Goal: Information Seeking & Learning: Learn about a topic

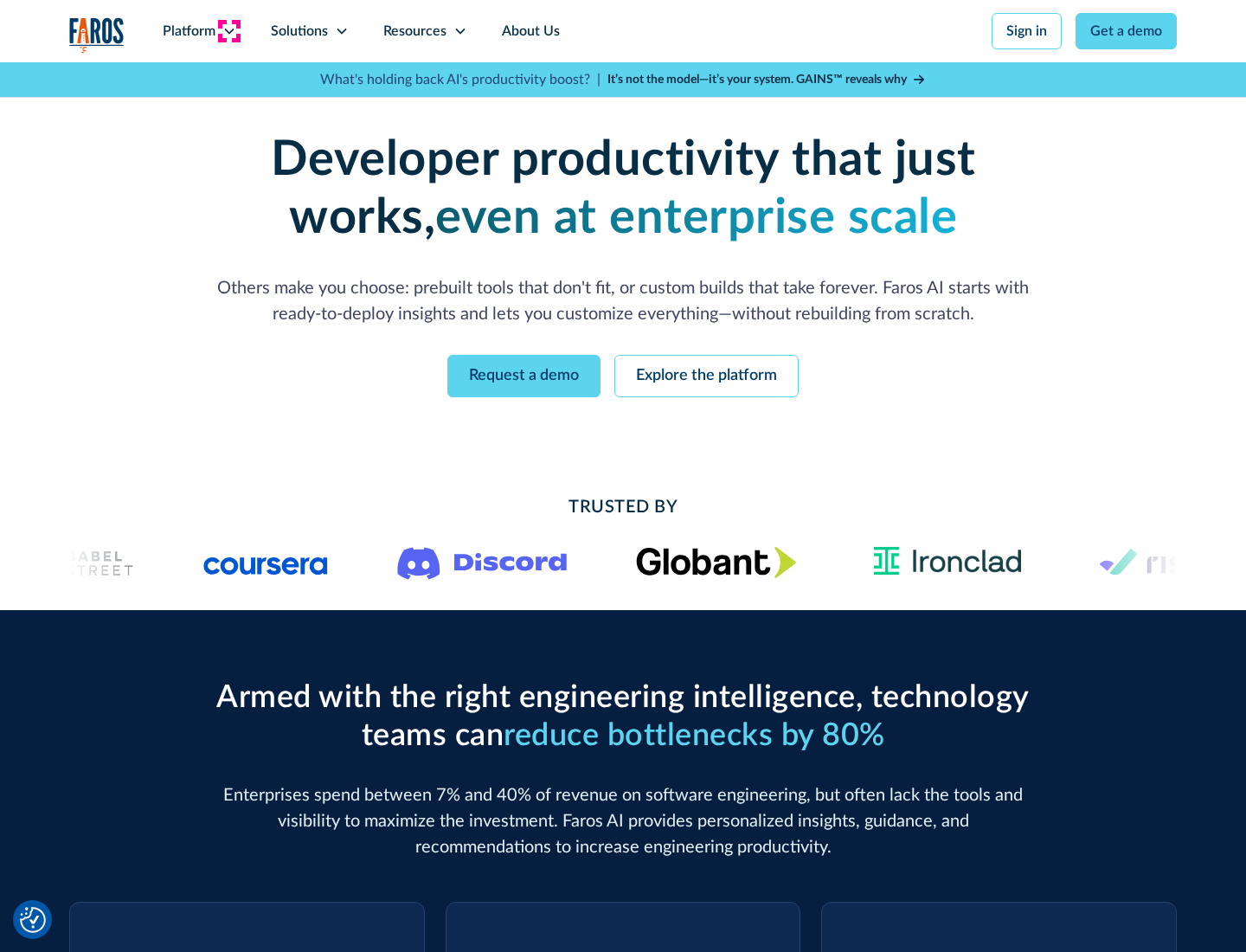
click at [228, 31] on icon at bounding box center [229, 31] width 14 height 14
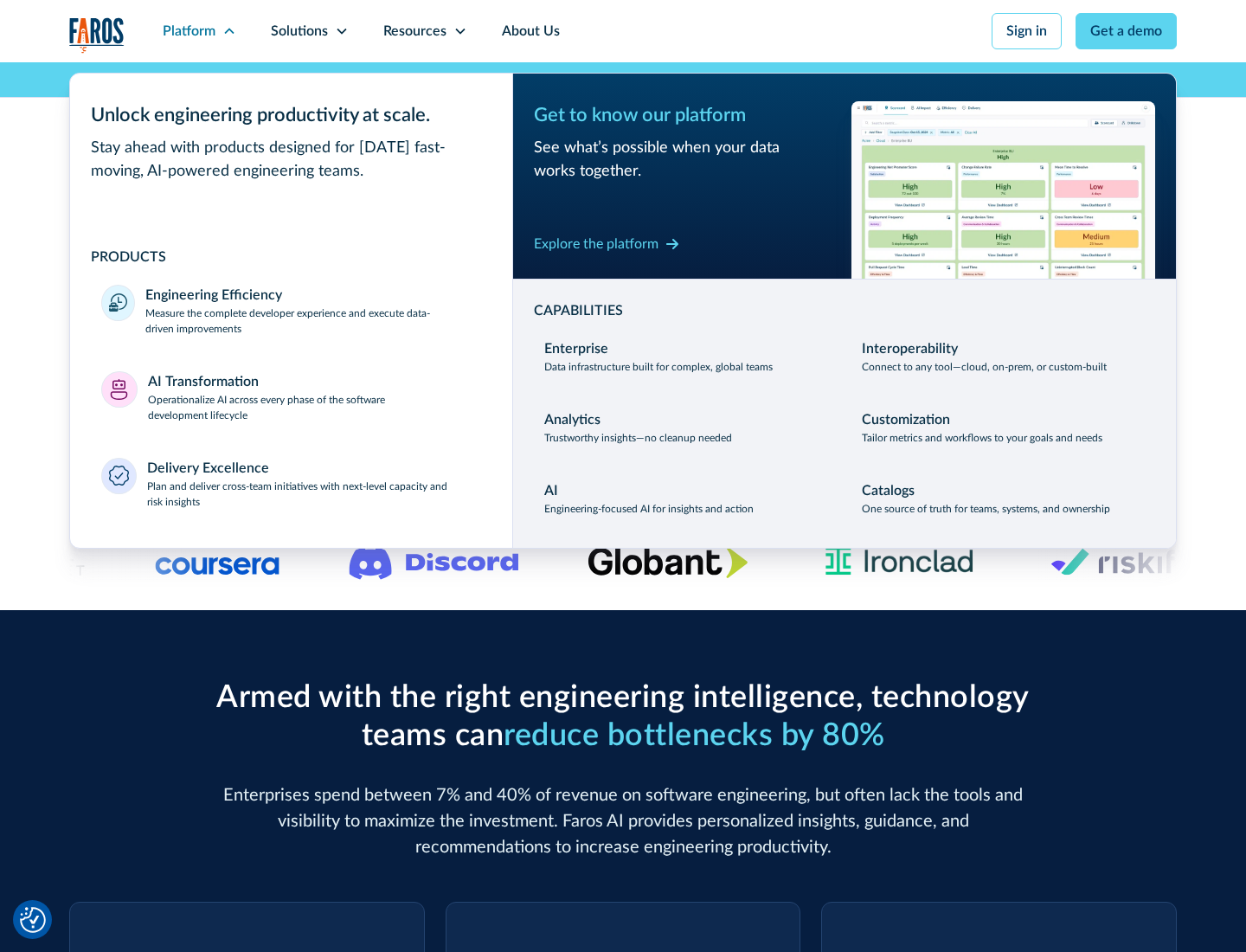
click at [313, 320] on p "Measure the complete developer experience and execute data-driven improvements" at bounding box center [312, 321] width 336 height 31
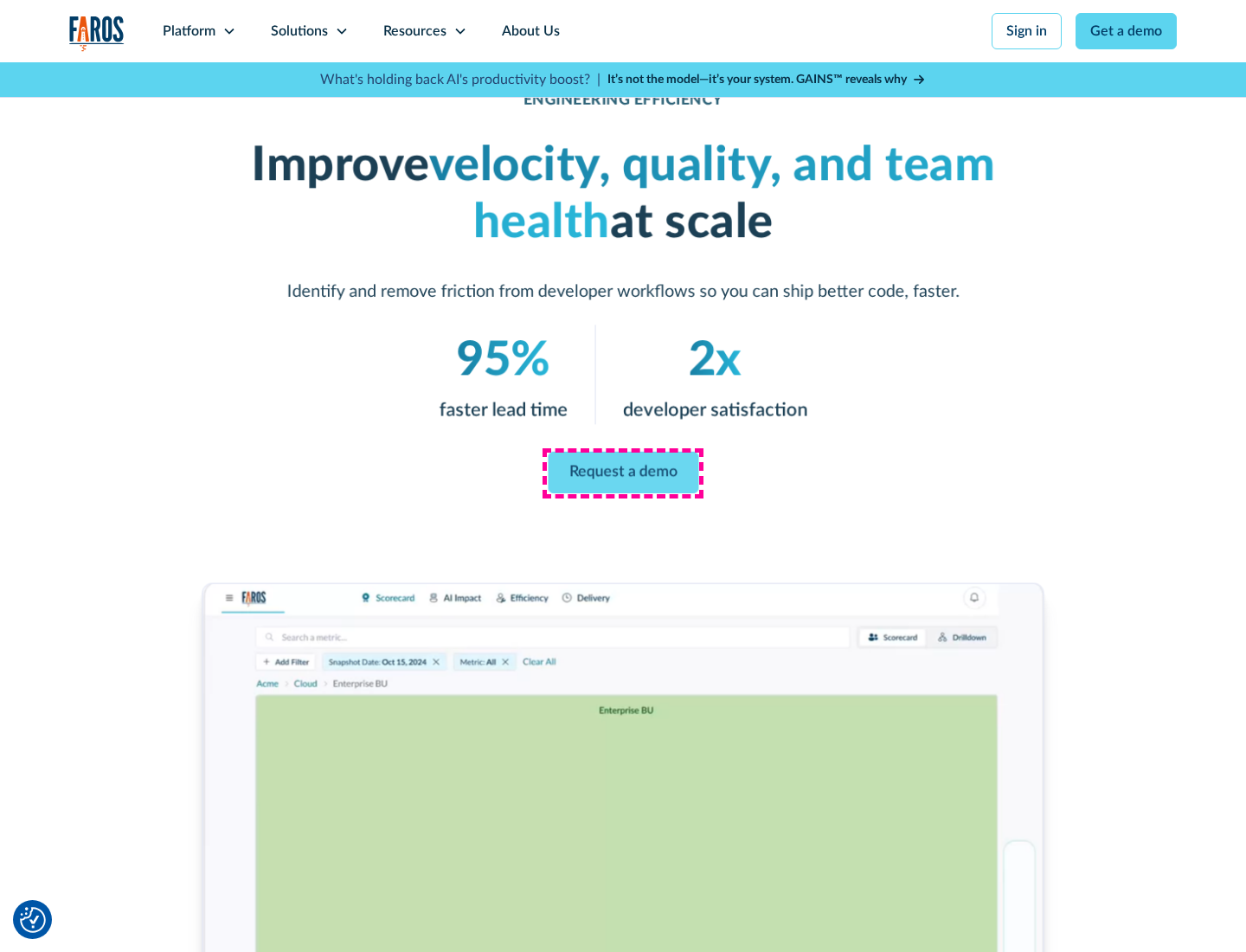
click at [623, 472] on link "Request a demo" at bounding box center [622, 472] width 150 height 42
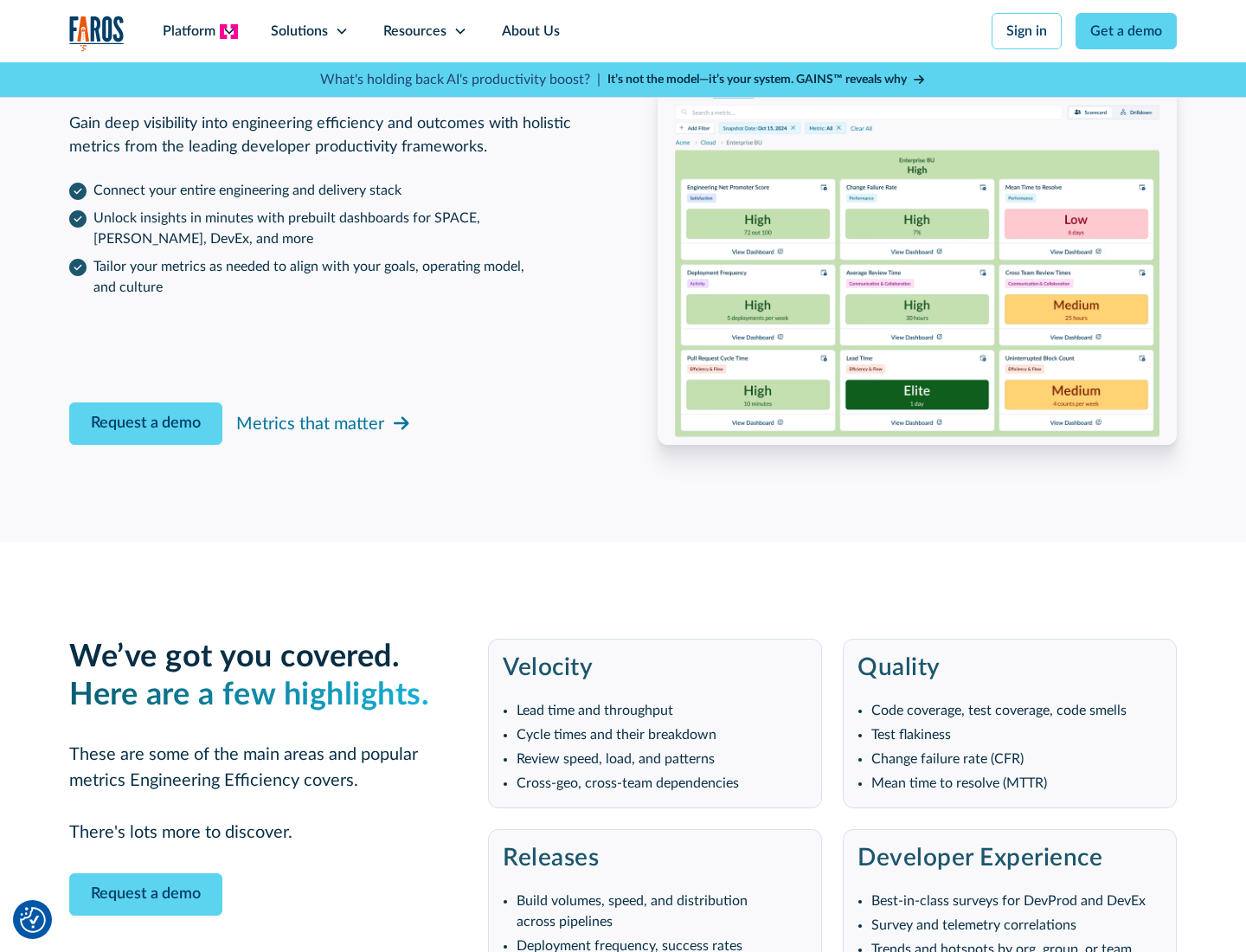
click at [228, 31] on icon at bounding box center [229, 31] width 14 height 14
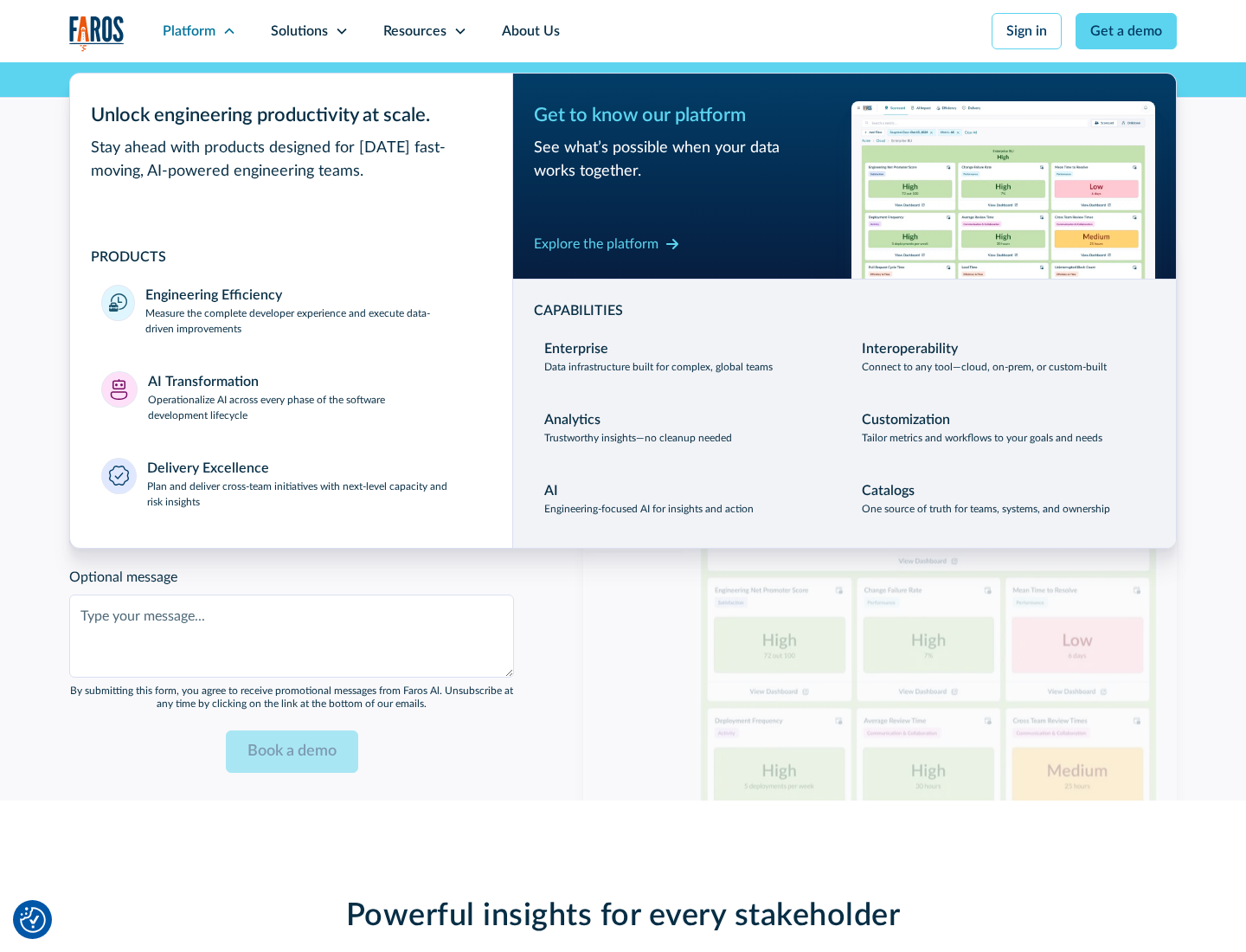
scroll to position [3796, 0]
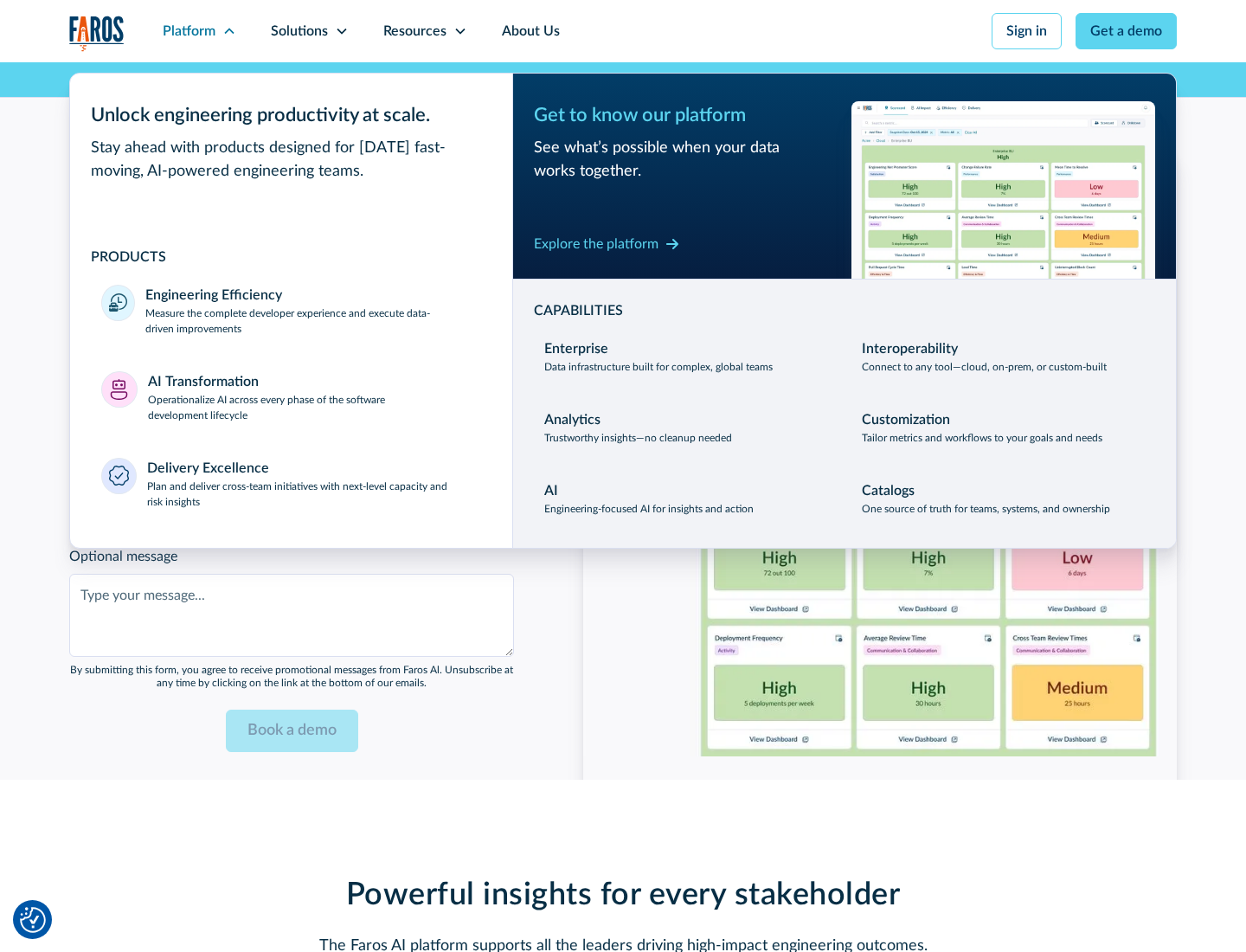
click at [314, 397] on p "Operationalize AI across every phase of the software development lifecycle" at bounding box center [314, 408] width 334 height 31
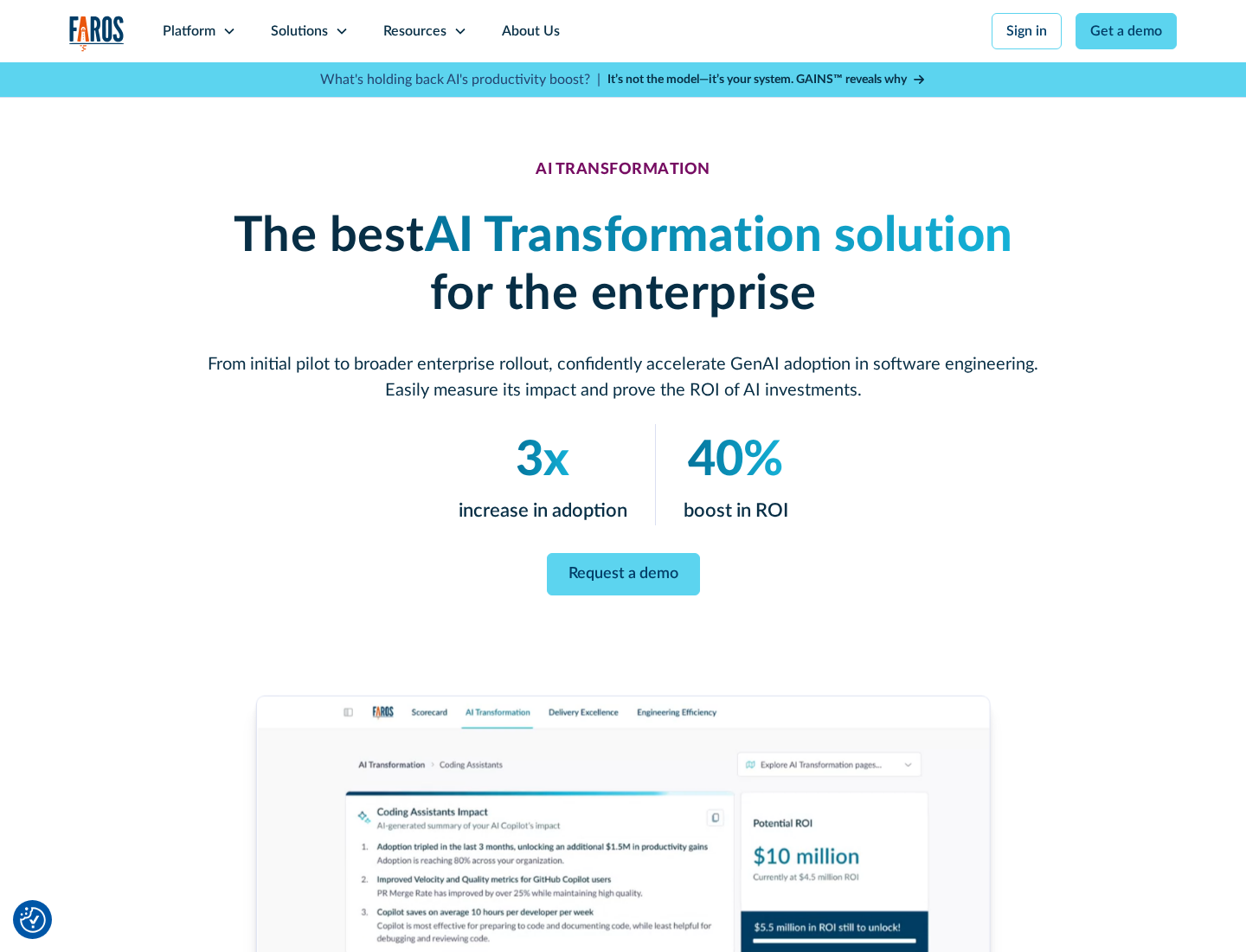
scroll to position [99, 0]
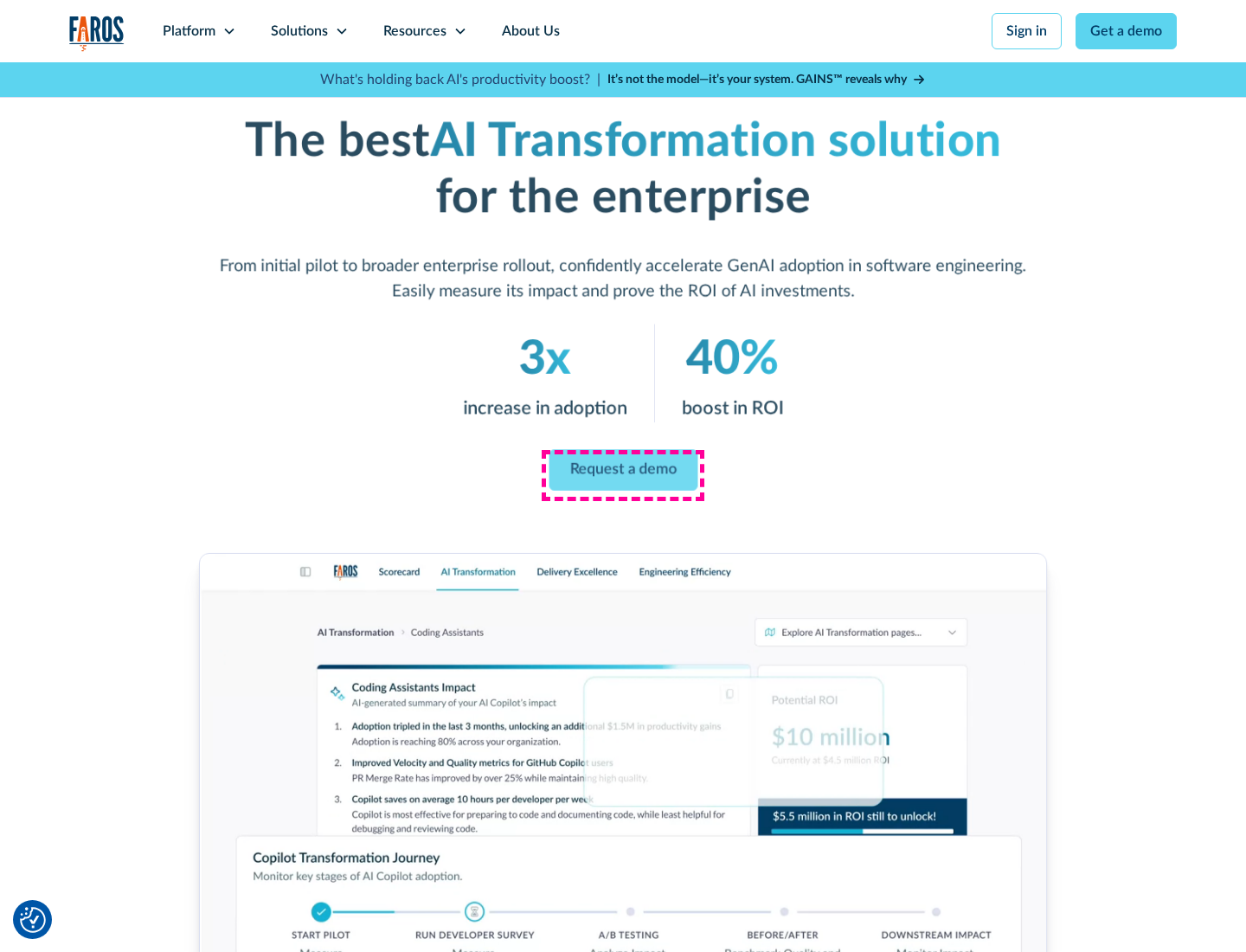
click at [623, 469] on link "Request a demo" at bounding box center [622, 470] width 148 height 42
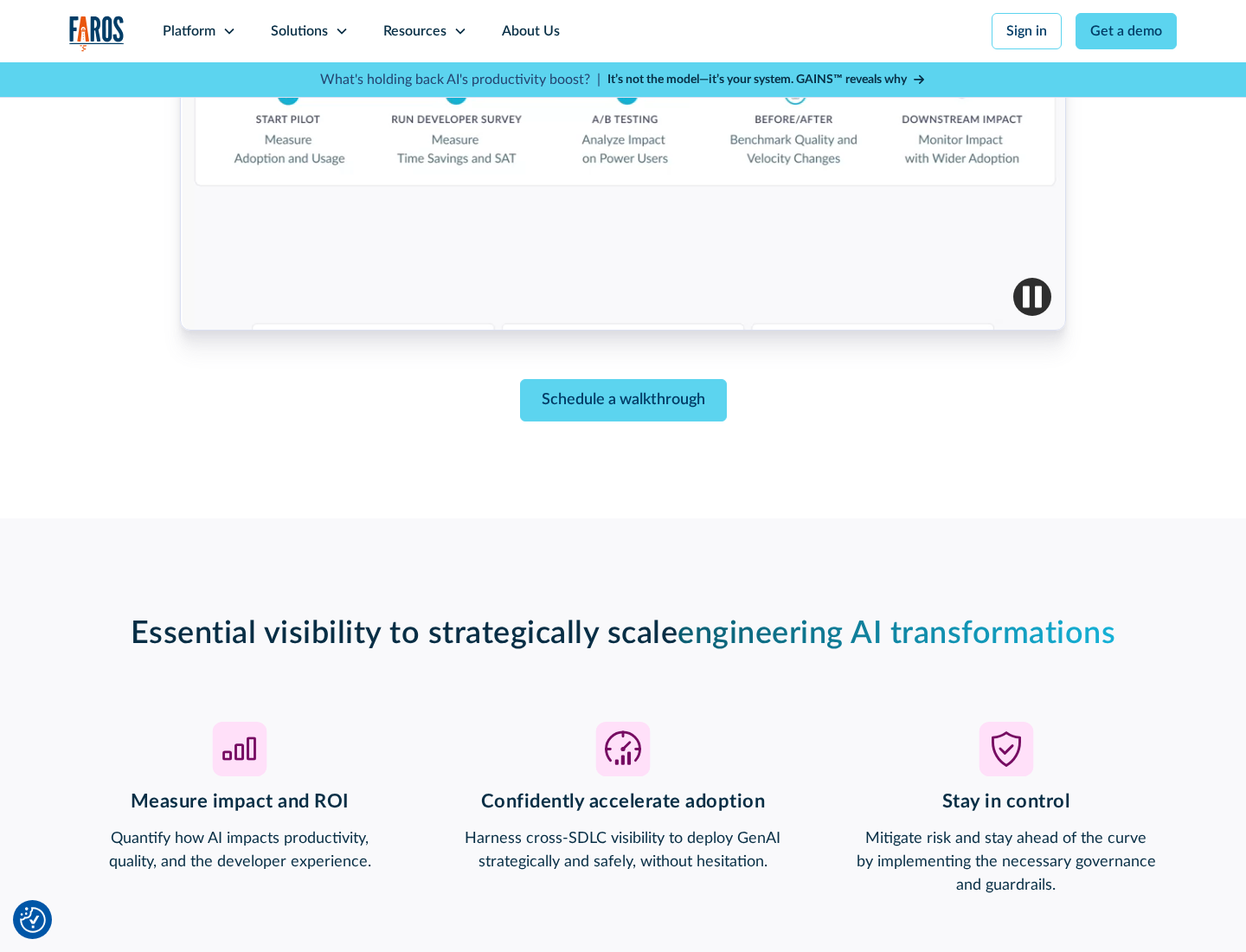
scroll to position [4212, 0]
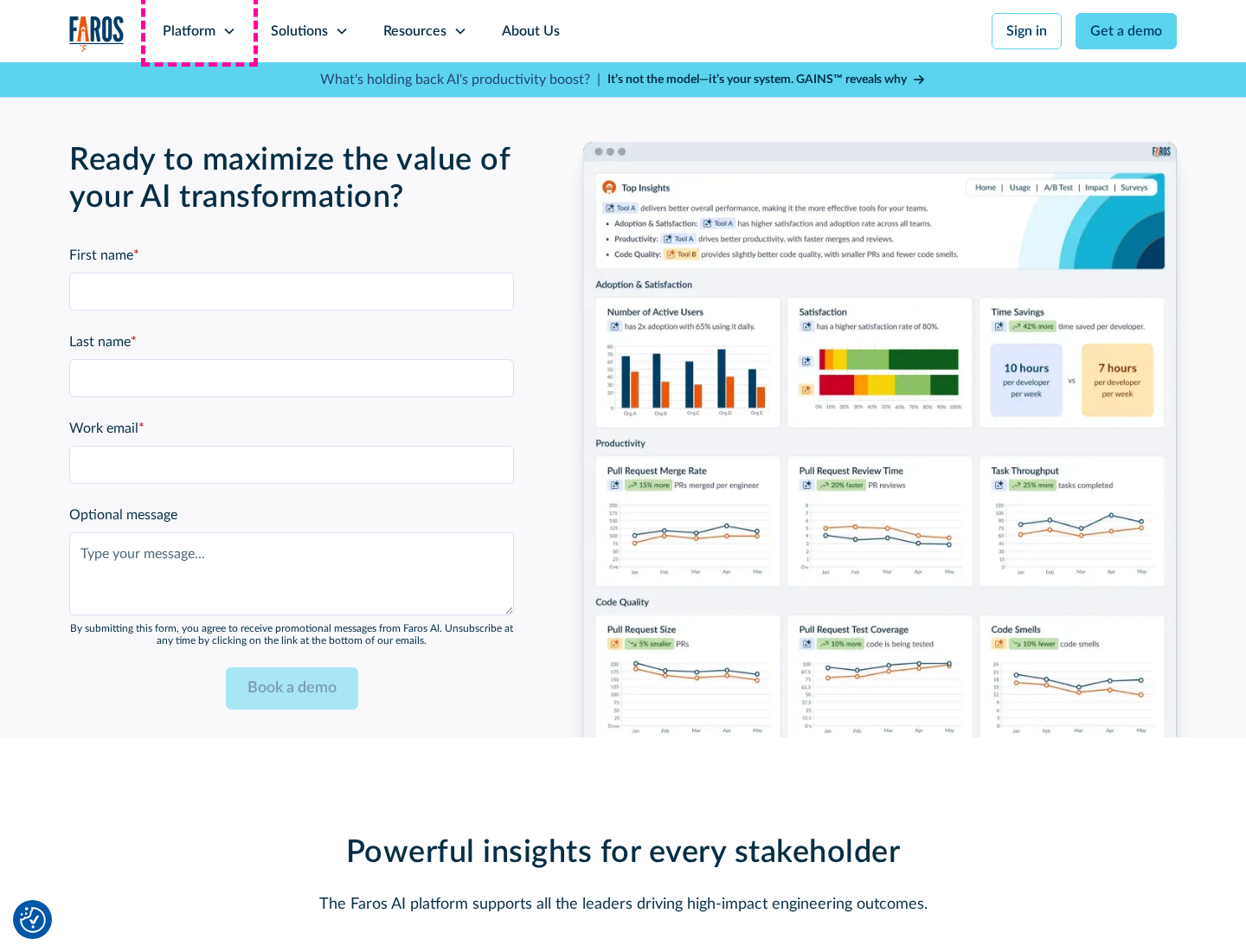
click at [199, 31] on div "Platform" at bounding box center [188, 31] width 53 height 21
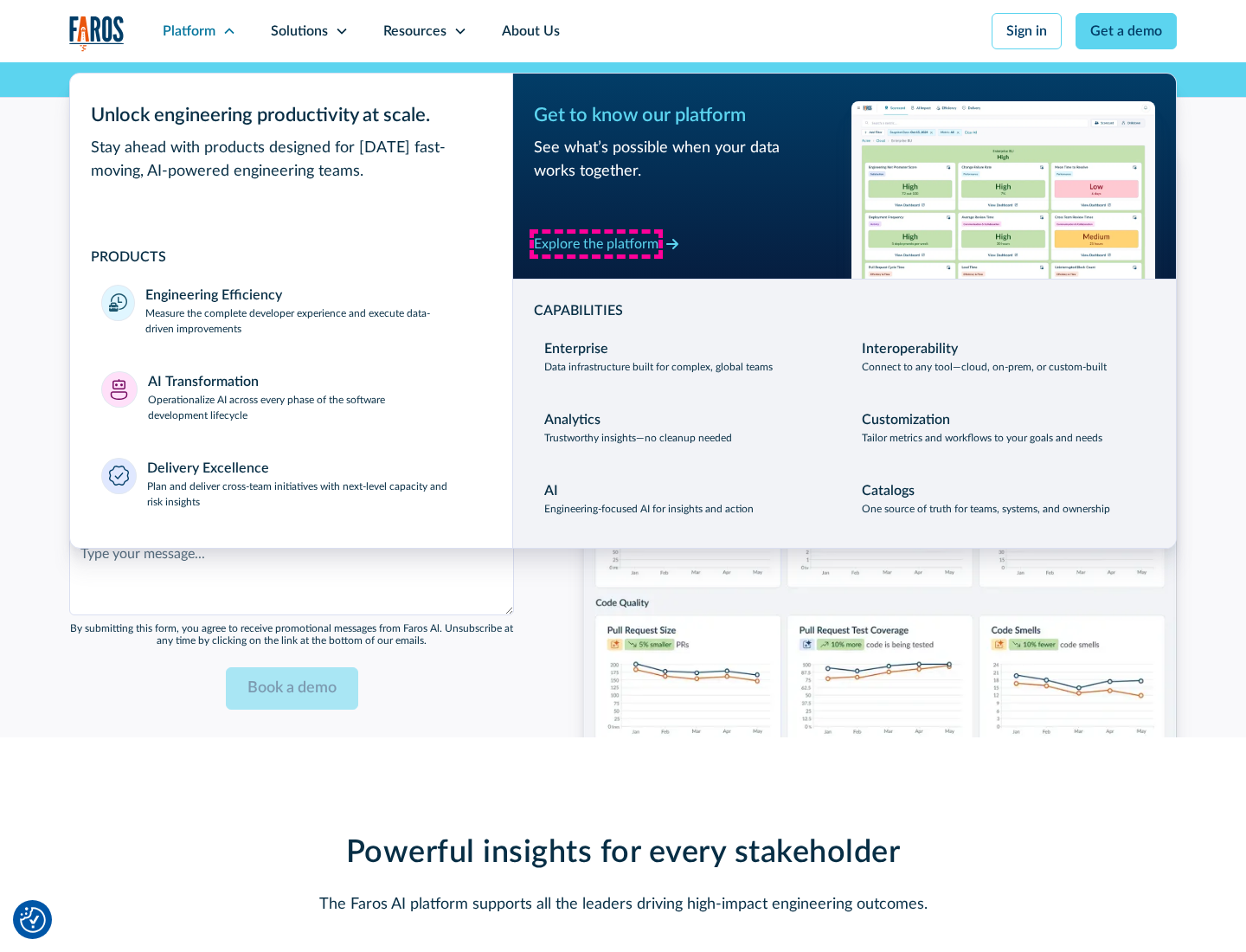
click at [596, 243] on div "Explore the platform" at bounding box center [596, 244] width 125 height 21
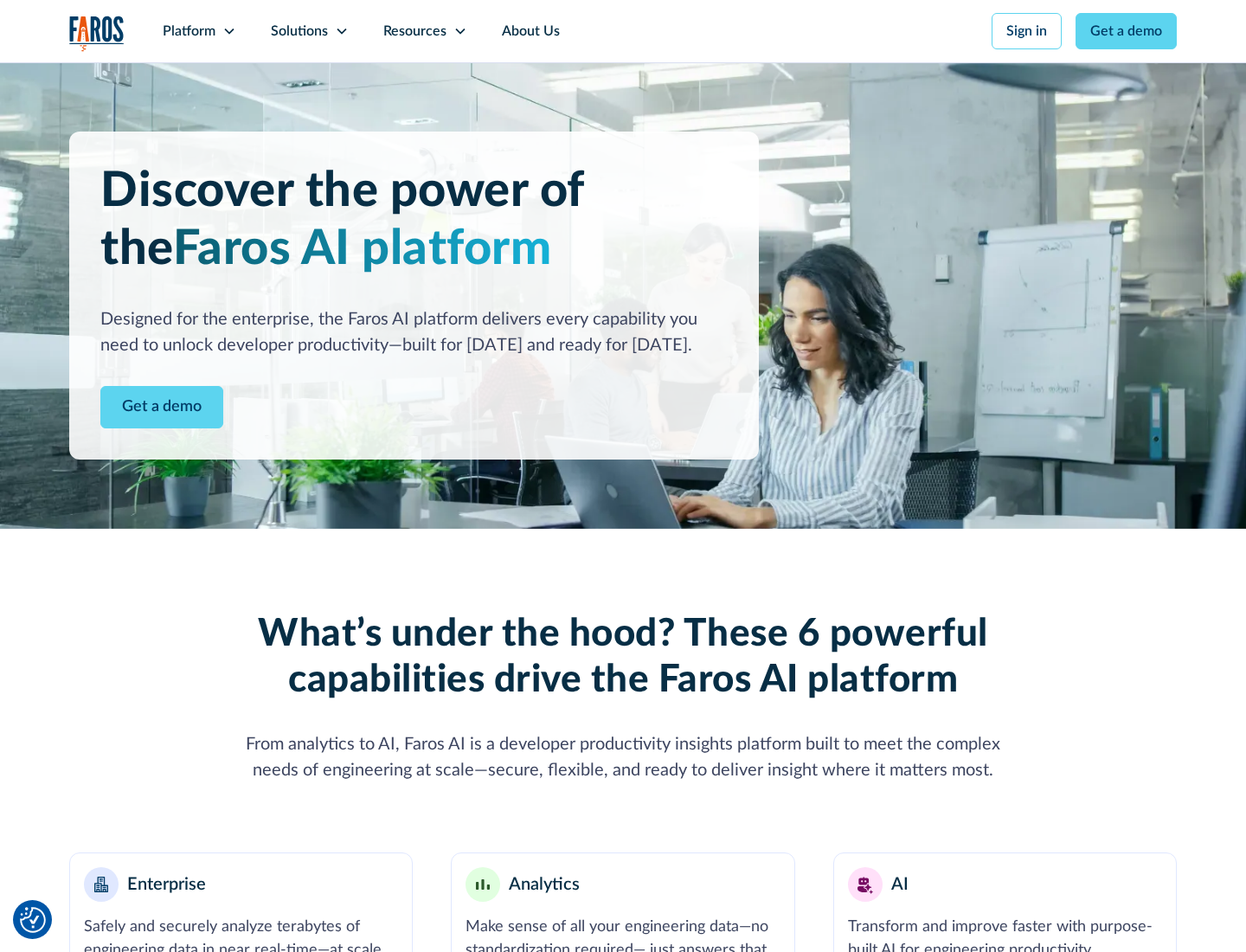
click at [161, 407] on link "Get a demo" at bounding box center [162, 407] width 123 height 43
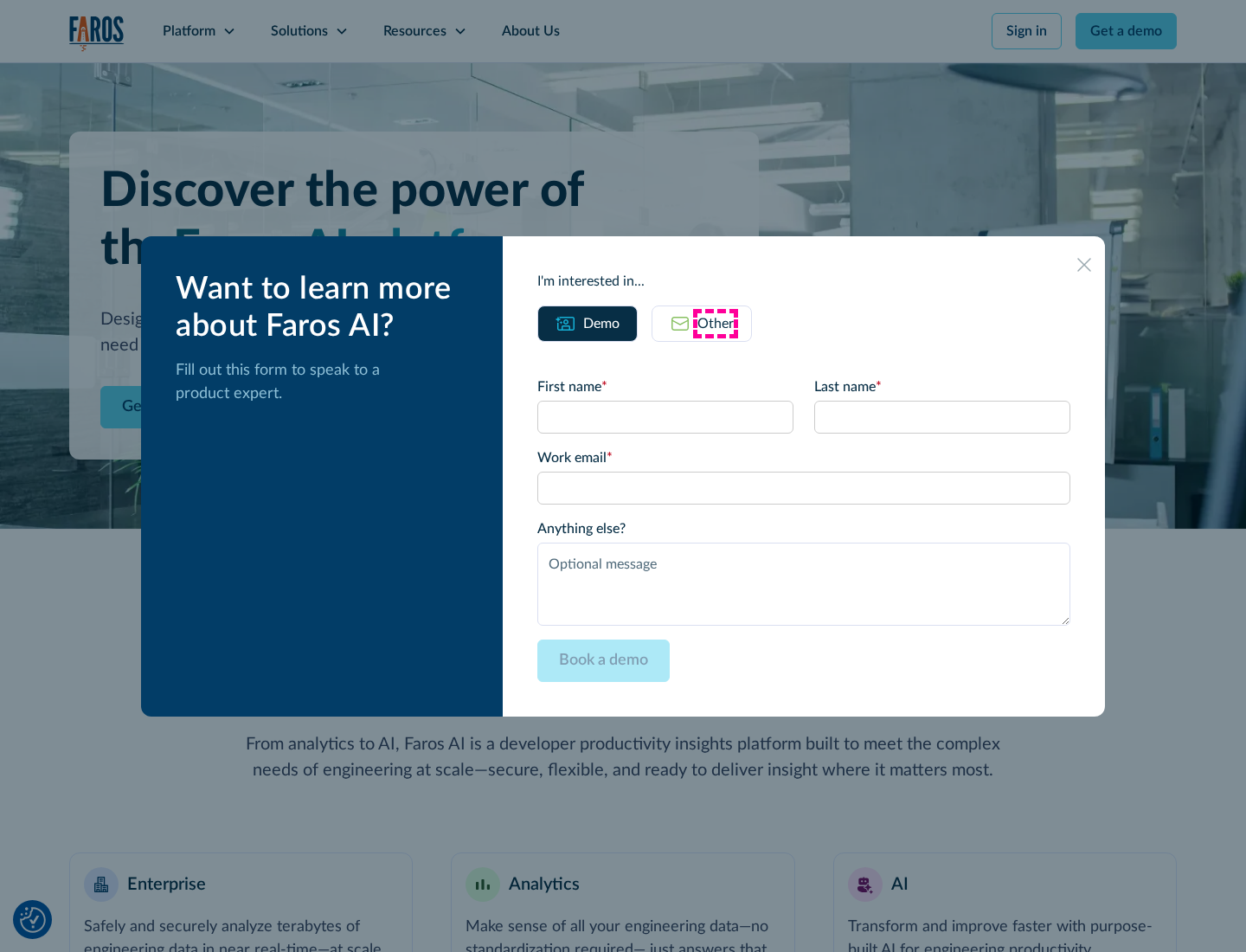
click at [715, 323] on div "Other" at bounding box center [716, 324] width 36 height 21
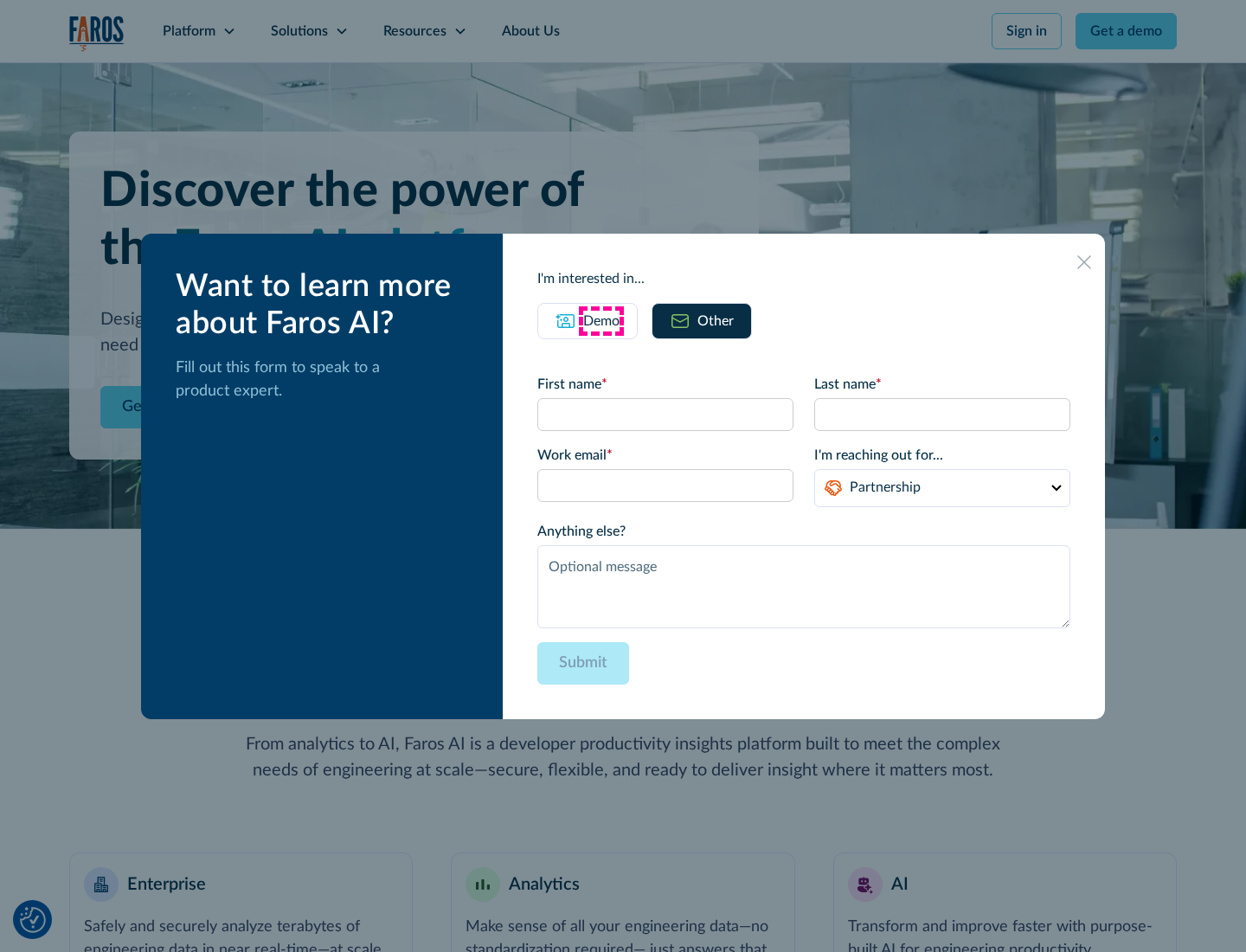
click at [601, 320] on div "Demo" at bounding box center [601, 321] width 36 height 21
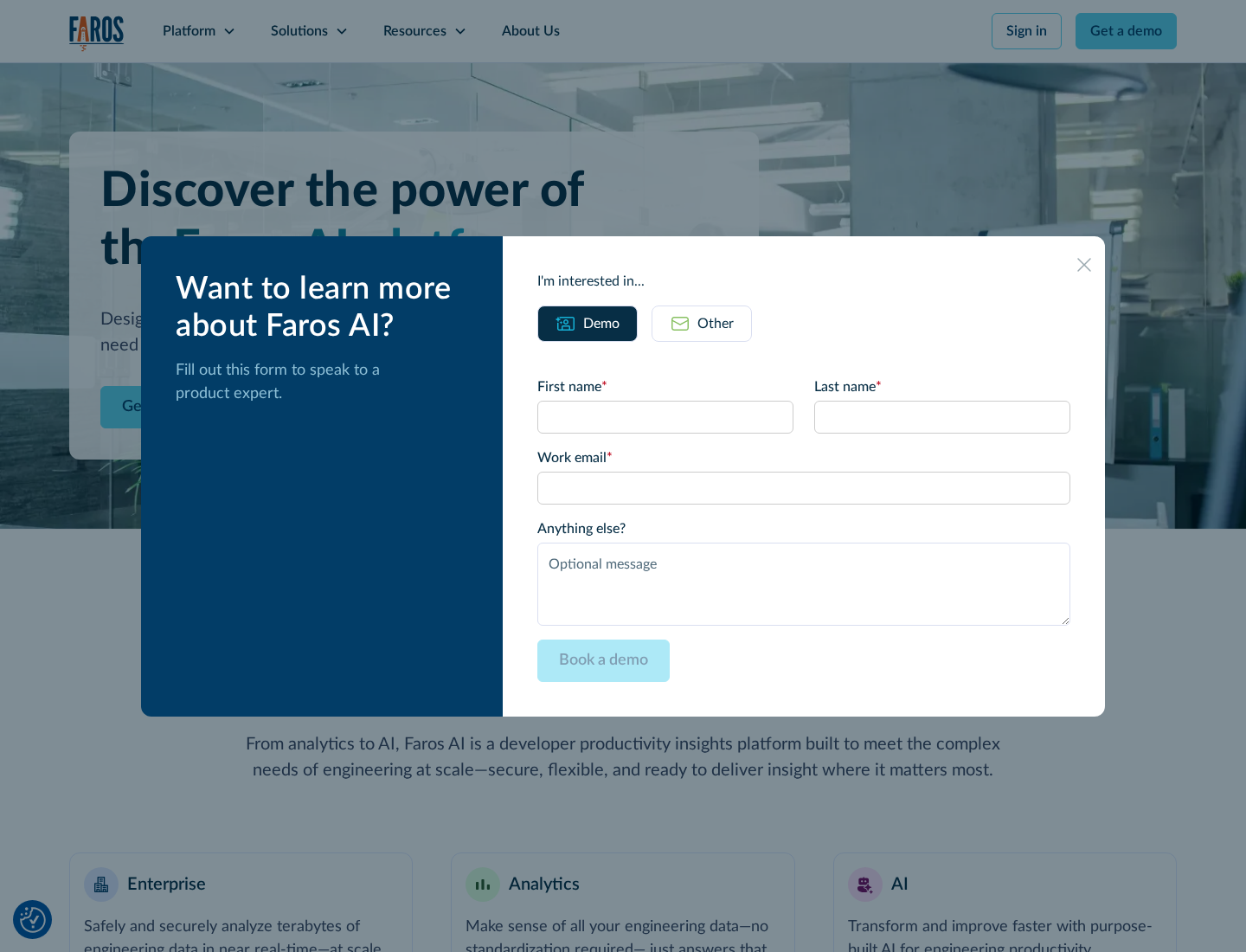
click at [1084, 264] on icon at bounding box center [1084, 265] width 14 height 14
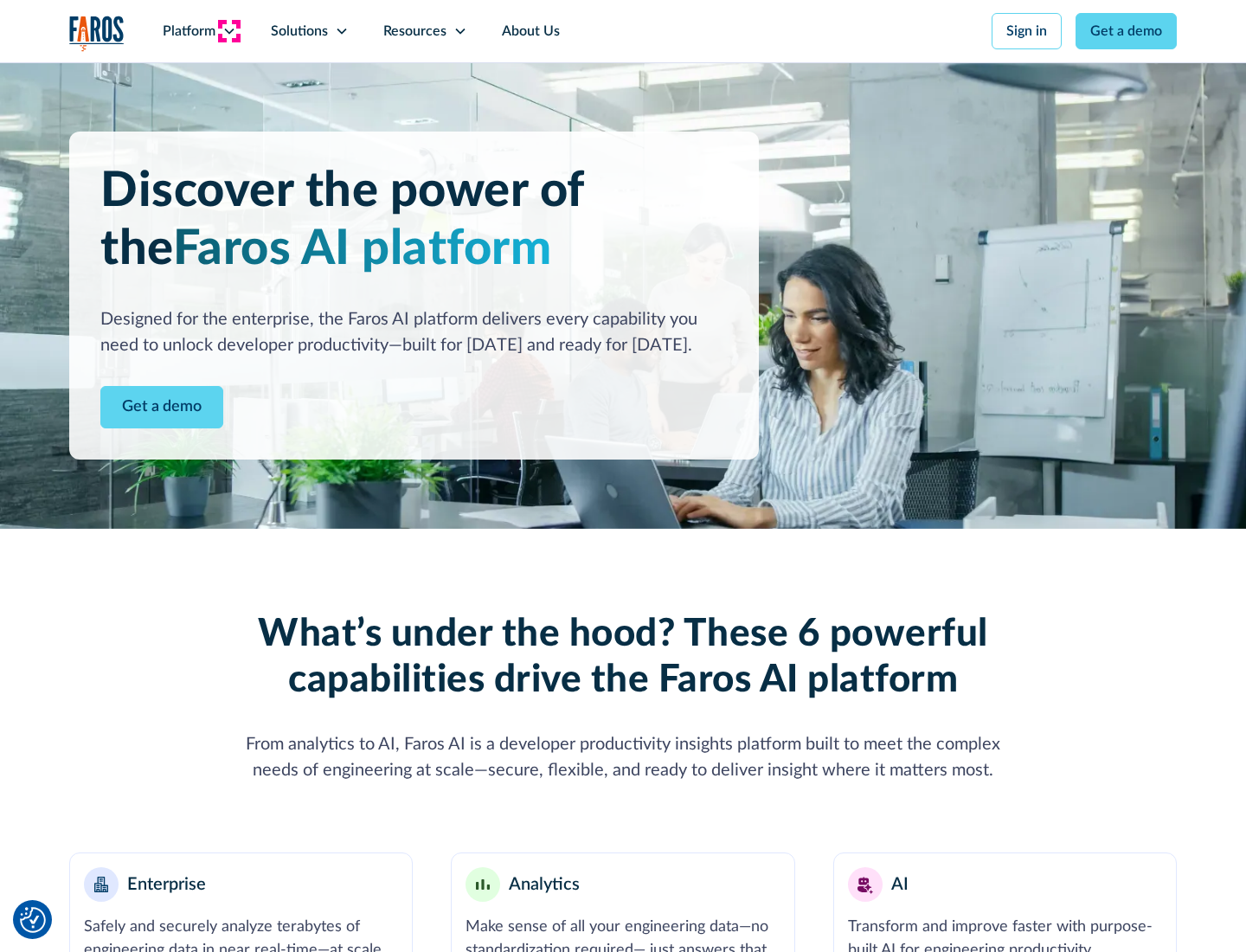
click at [228, 31] on icon at bounding box center [229, 31] width 14 height 14
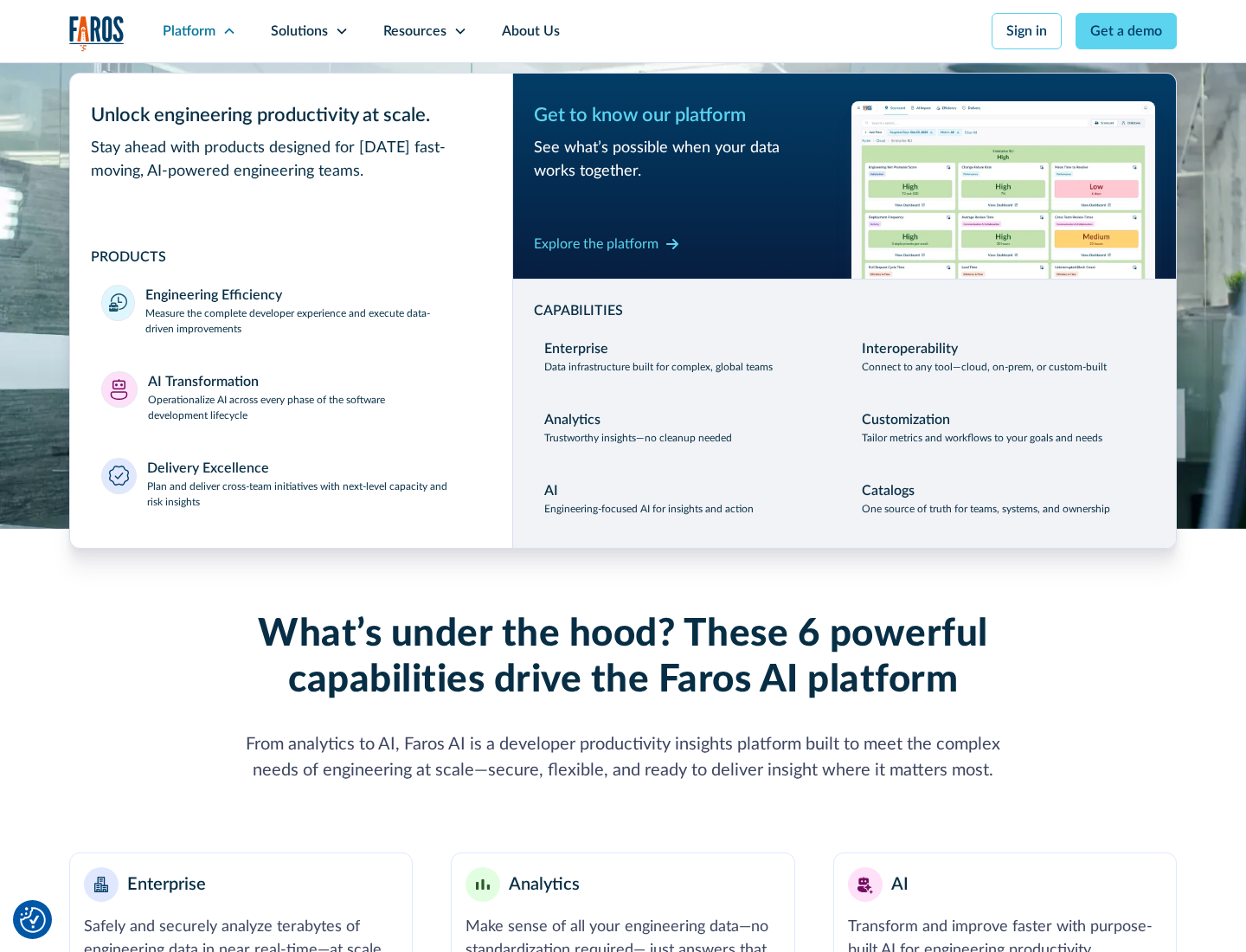
click at [313, 493] on p "Plan and deliver cross-team initiatives with next-level capacity and risk insig…" at bounding box center [314, 494] width 335 height 31
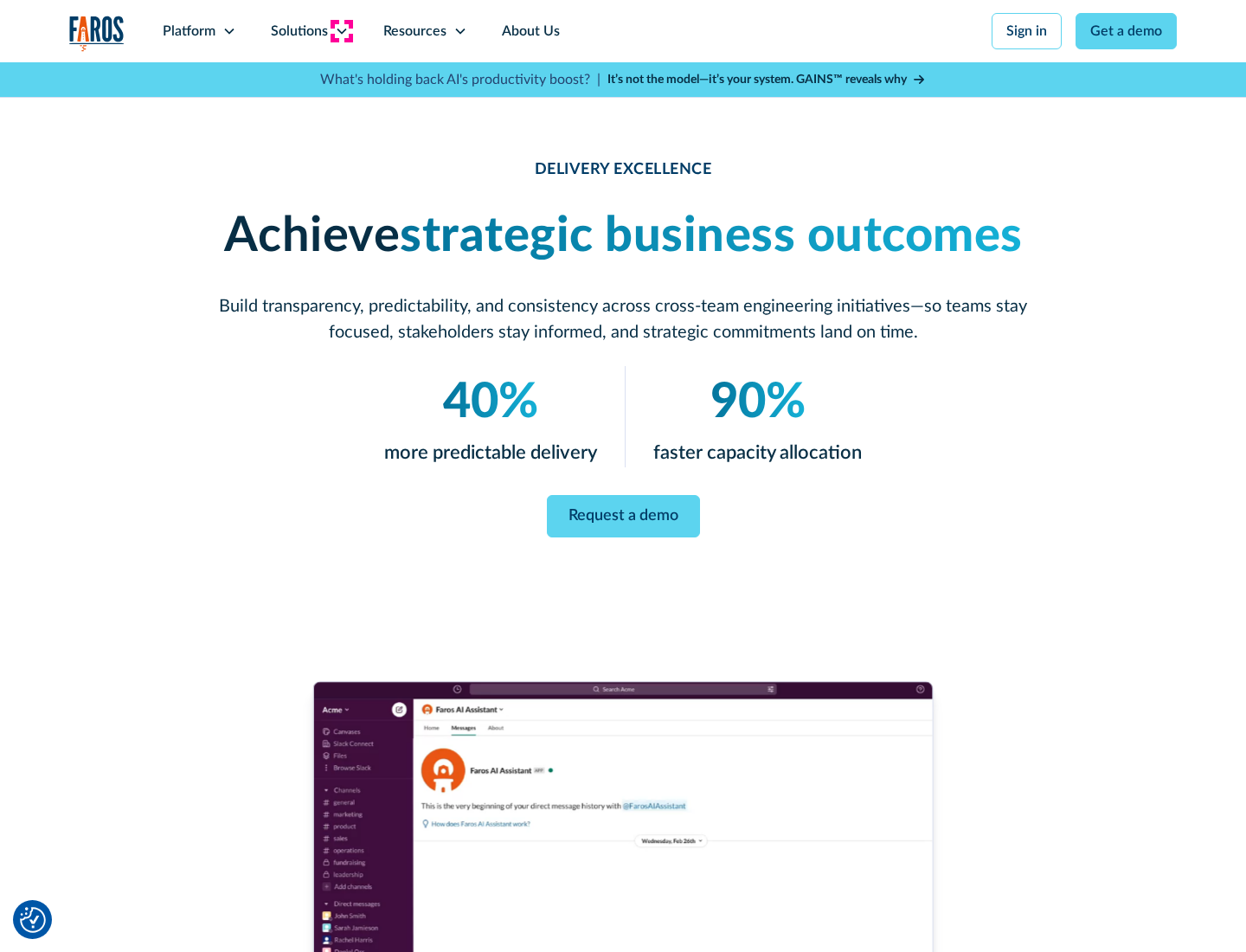
click at [341, 31] on icon at bounding box center [342, 31] width 14 height 14
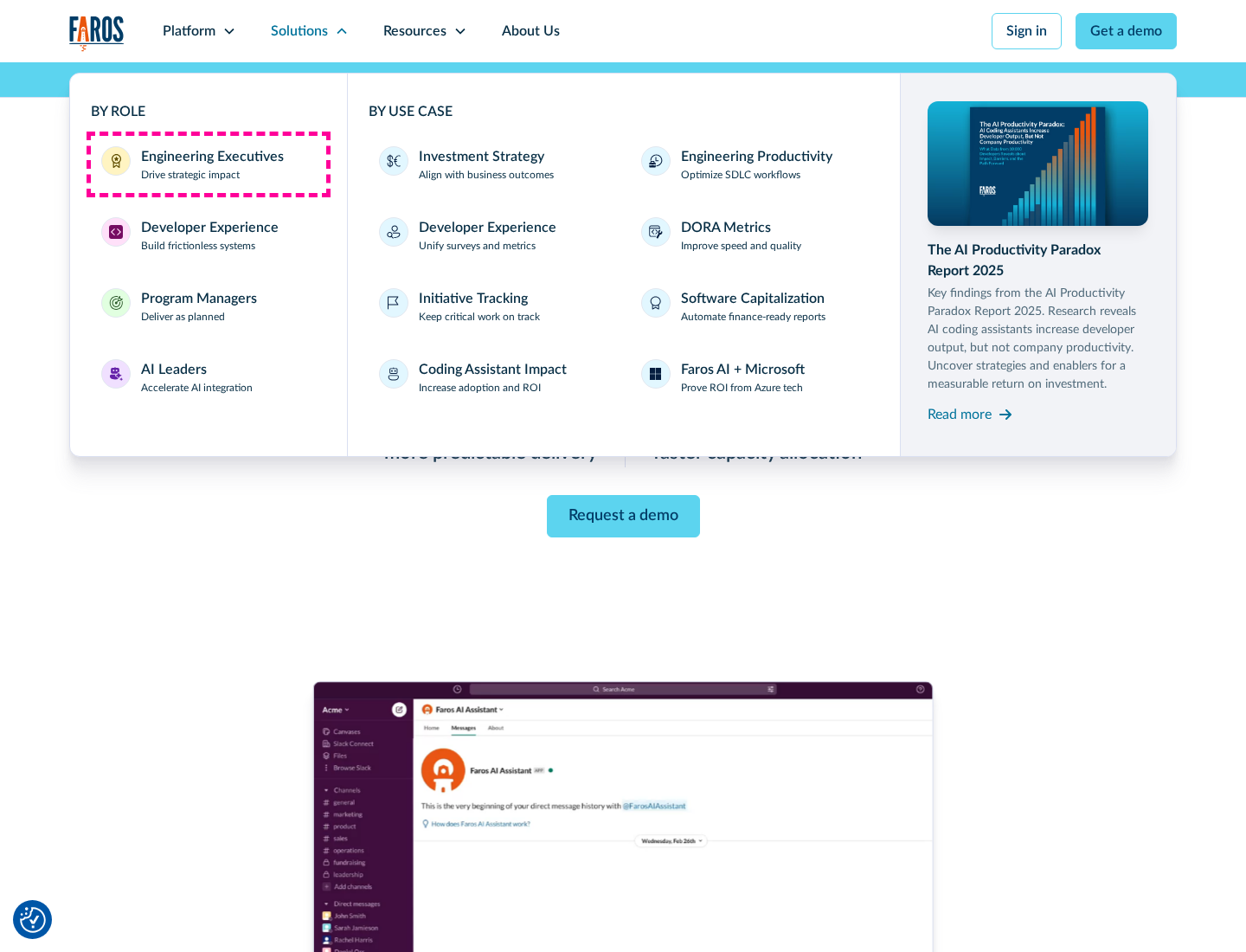
click at [207, 164] on div "Engineering Executives" at bounding box center [212, 156] width 142 height 21
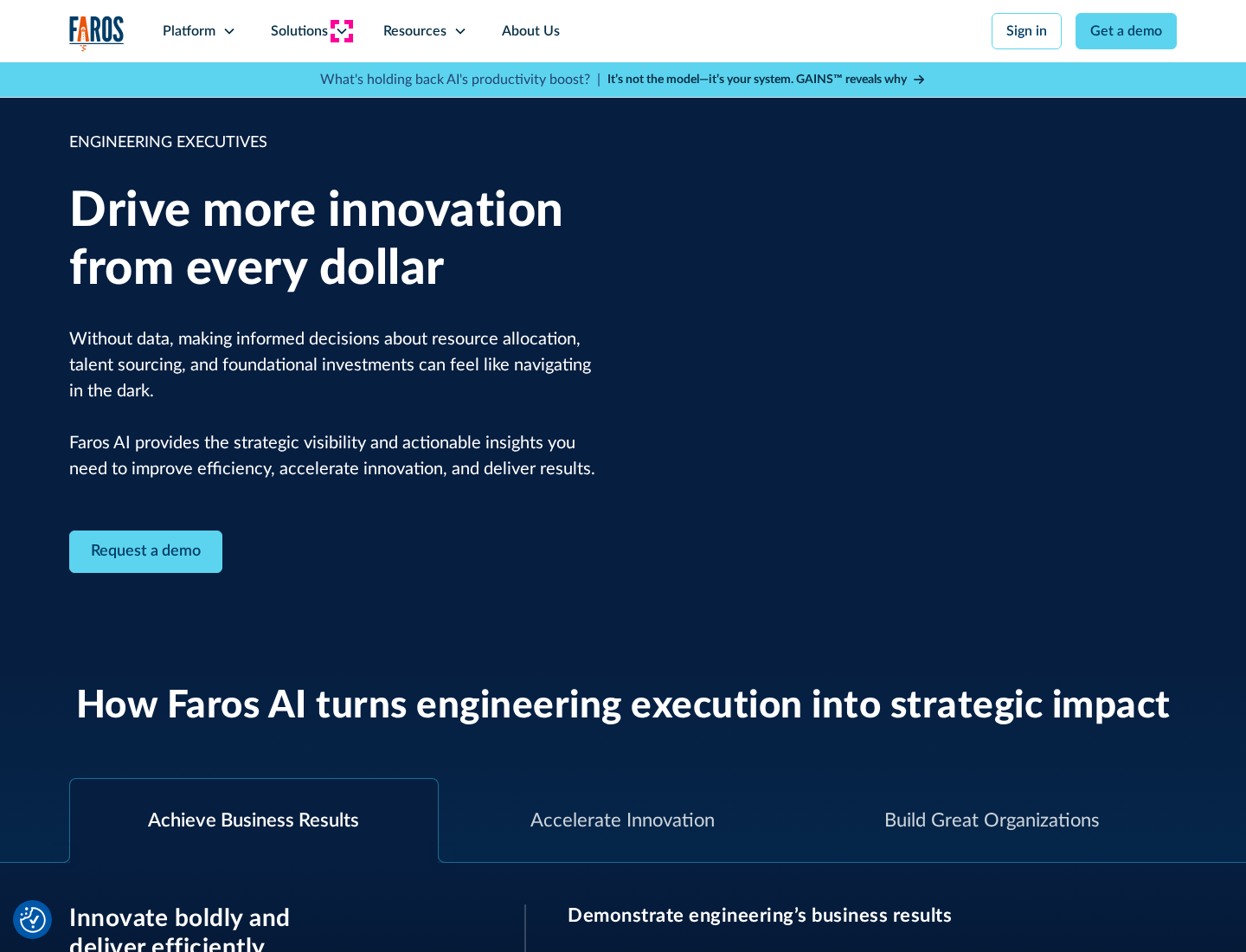
click at [341, 31] on icon at bounding box center [342, 31] width 14 height 14
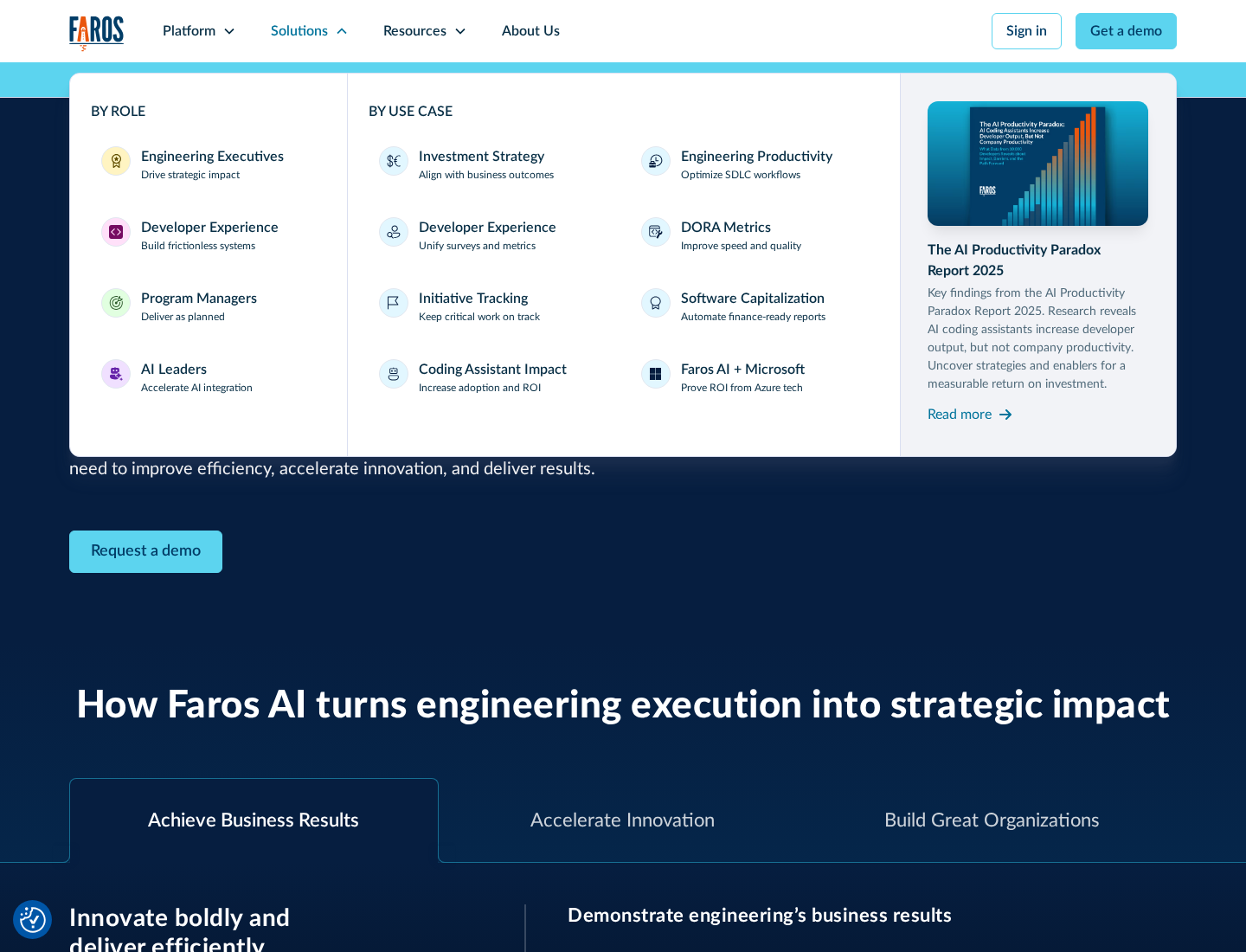
click at [207, 227] on div "Developer Experience" at bounding box center [209, 227] width 138 height 21
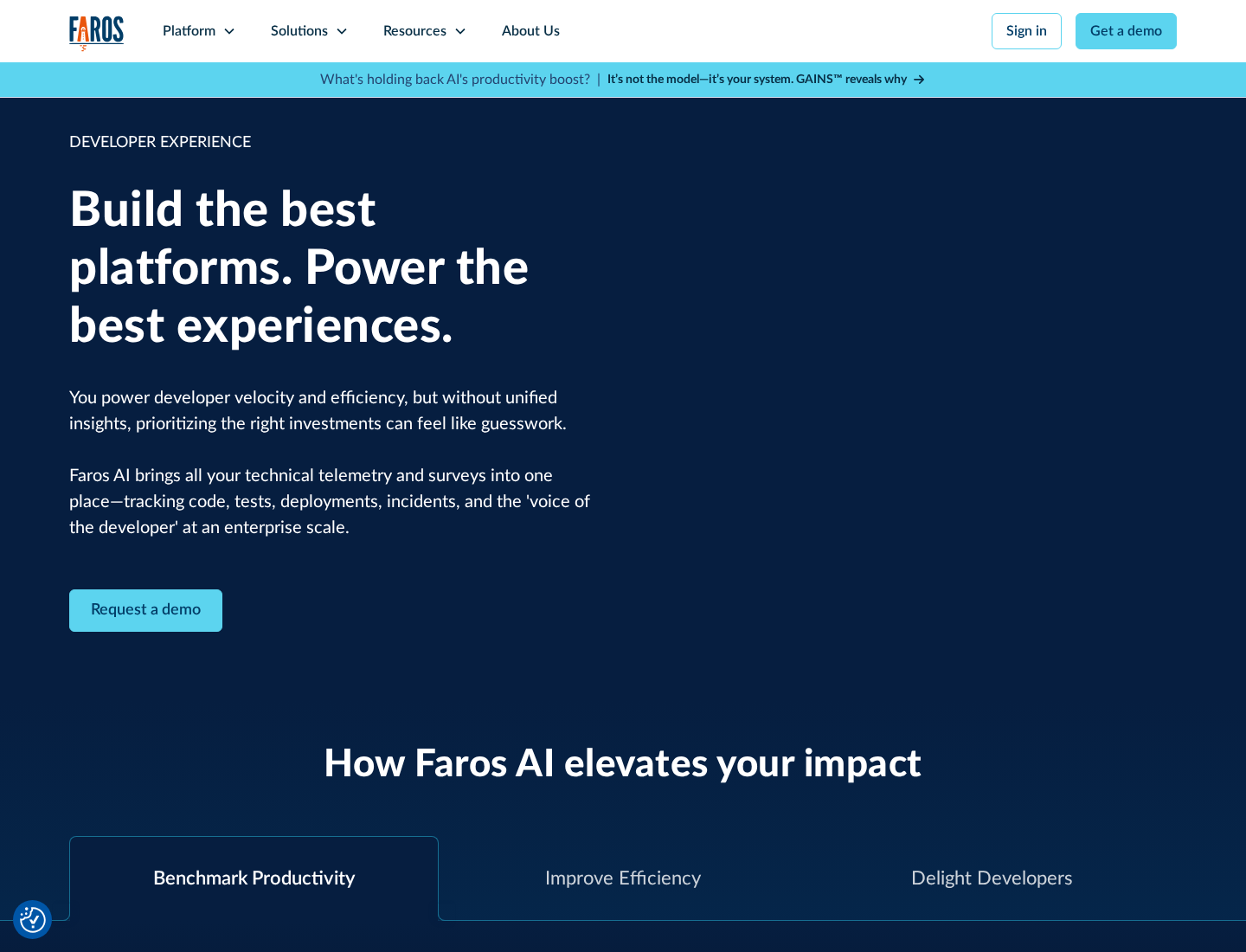
click at [309, 31] on div "Solutions" at bounding box center [299, 31] width 57 height 21
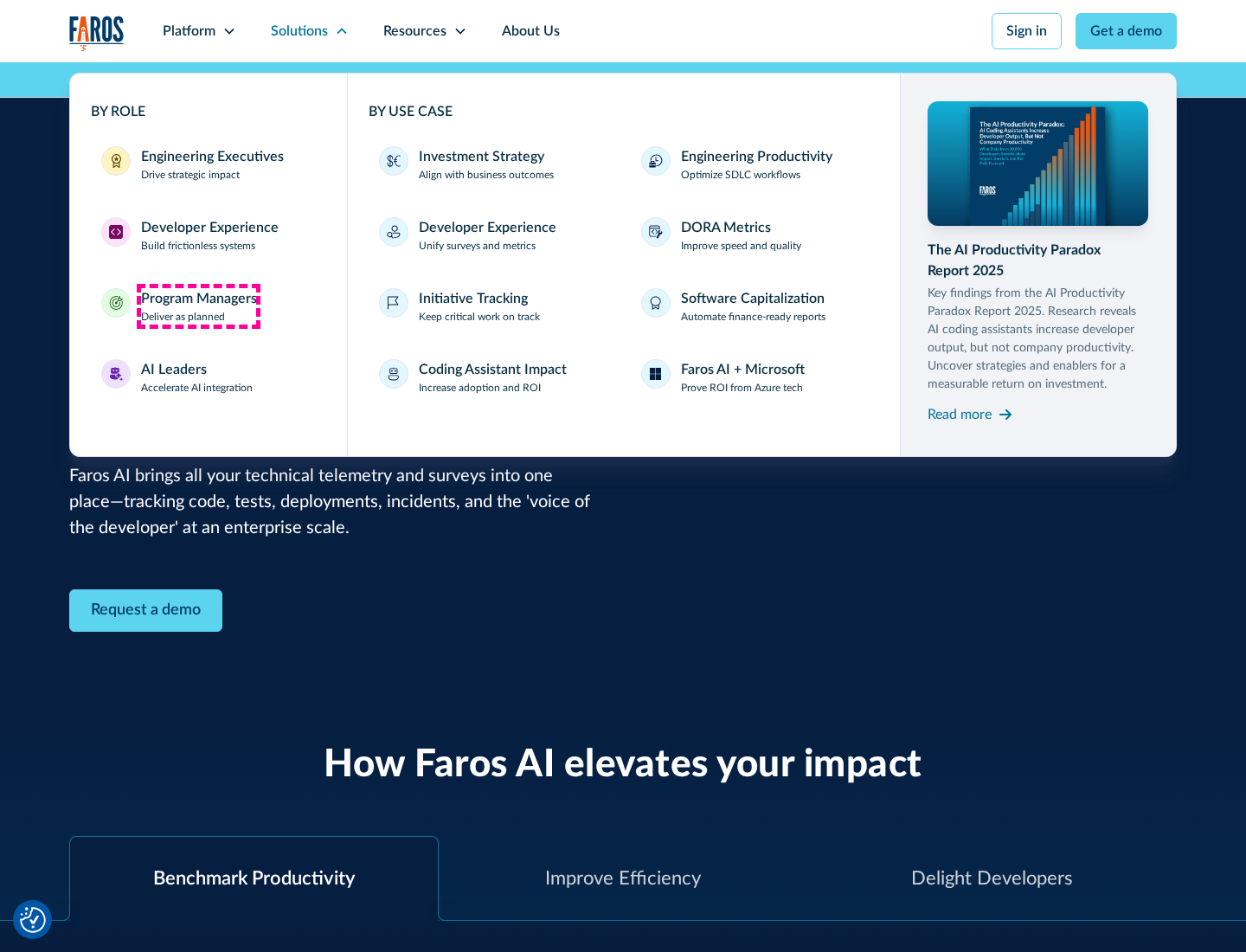
click at [198, 306] on div "Program Managers" at bounding box center [199, 299] width 116 height 21
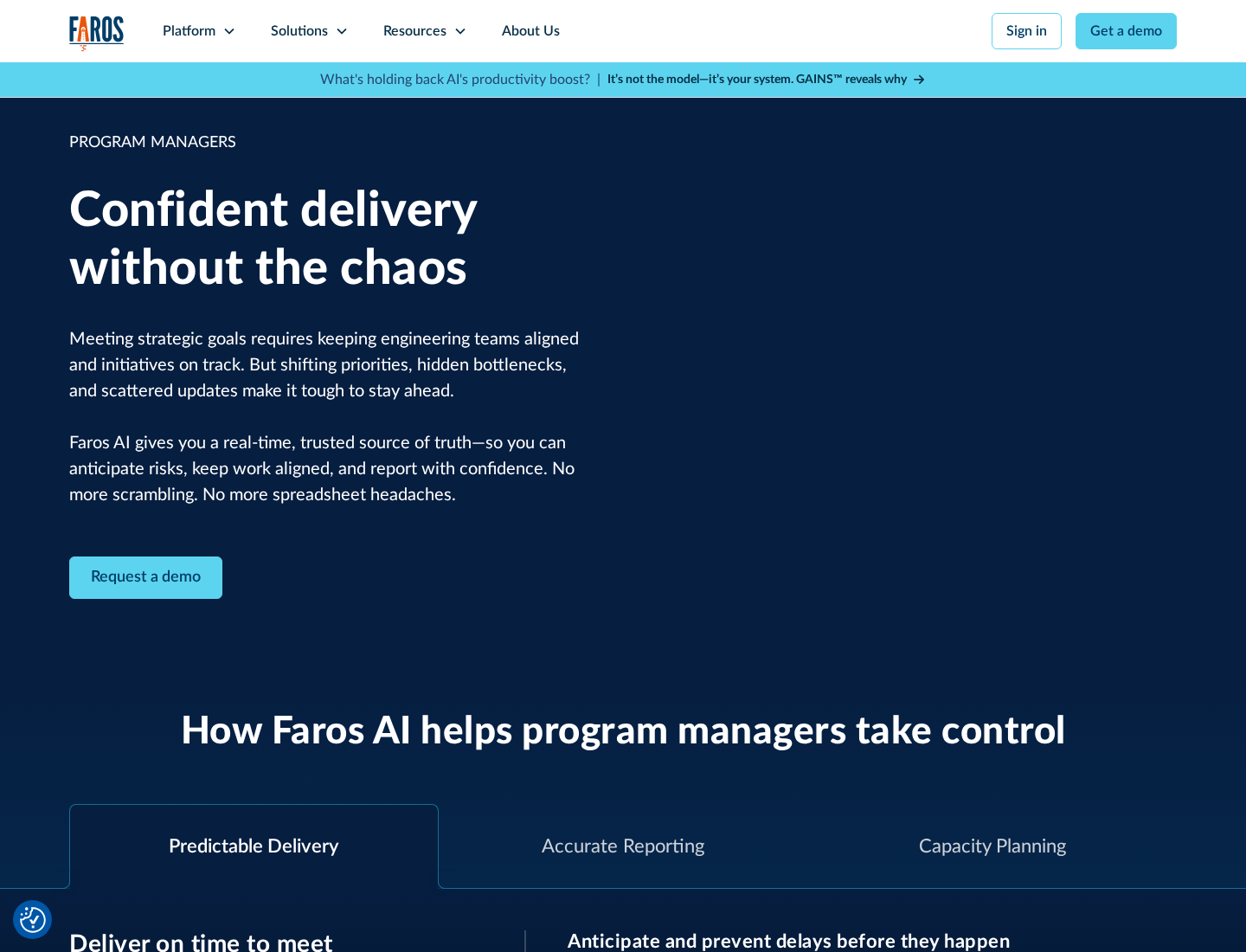
click at [341, 31] on icon at bounding box center [342, 31] width 14 height 14
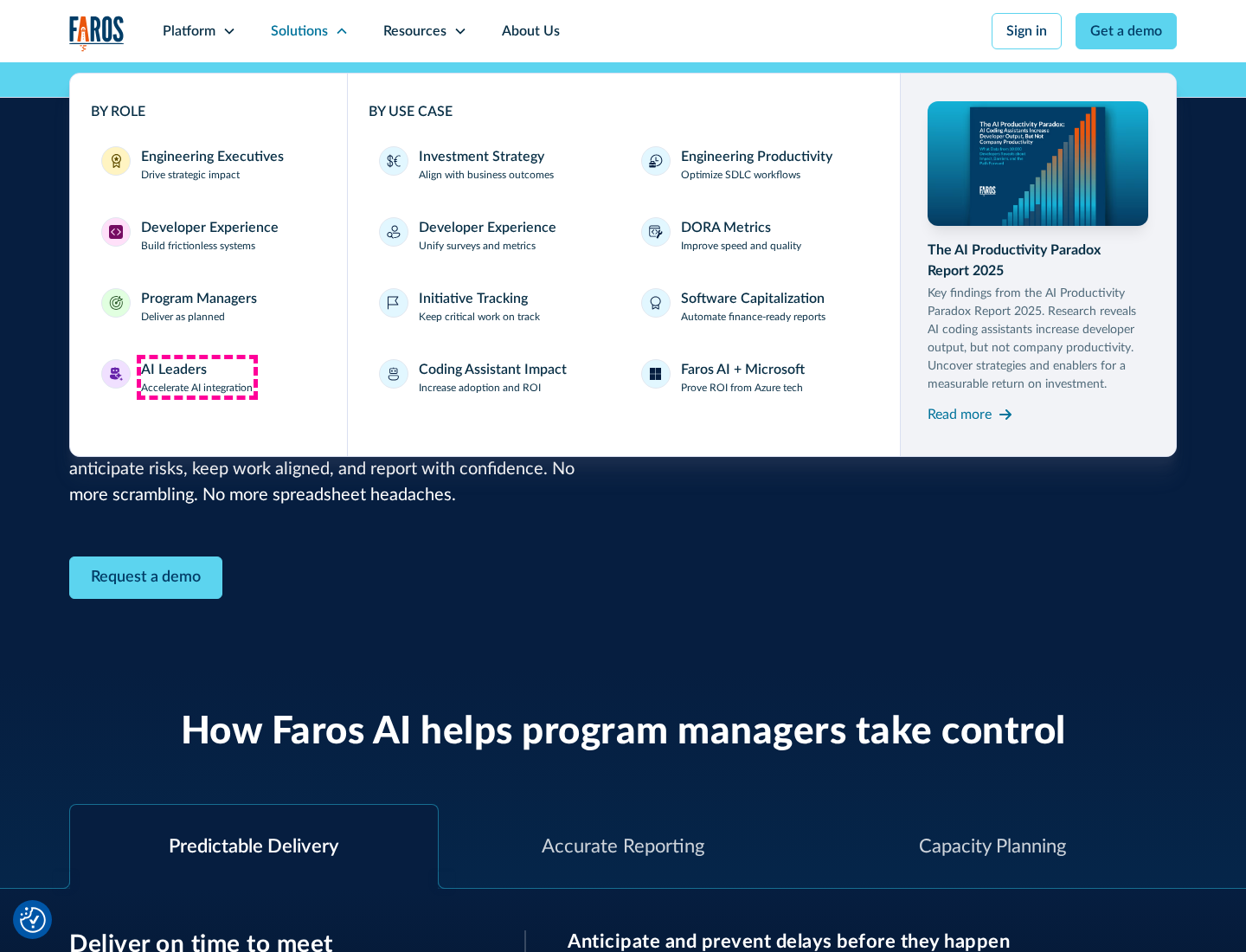
click at [197, 378] on div "AI Leaders" at bounding box center [174, 370] width 66 height 21
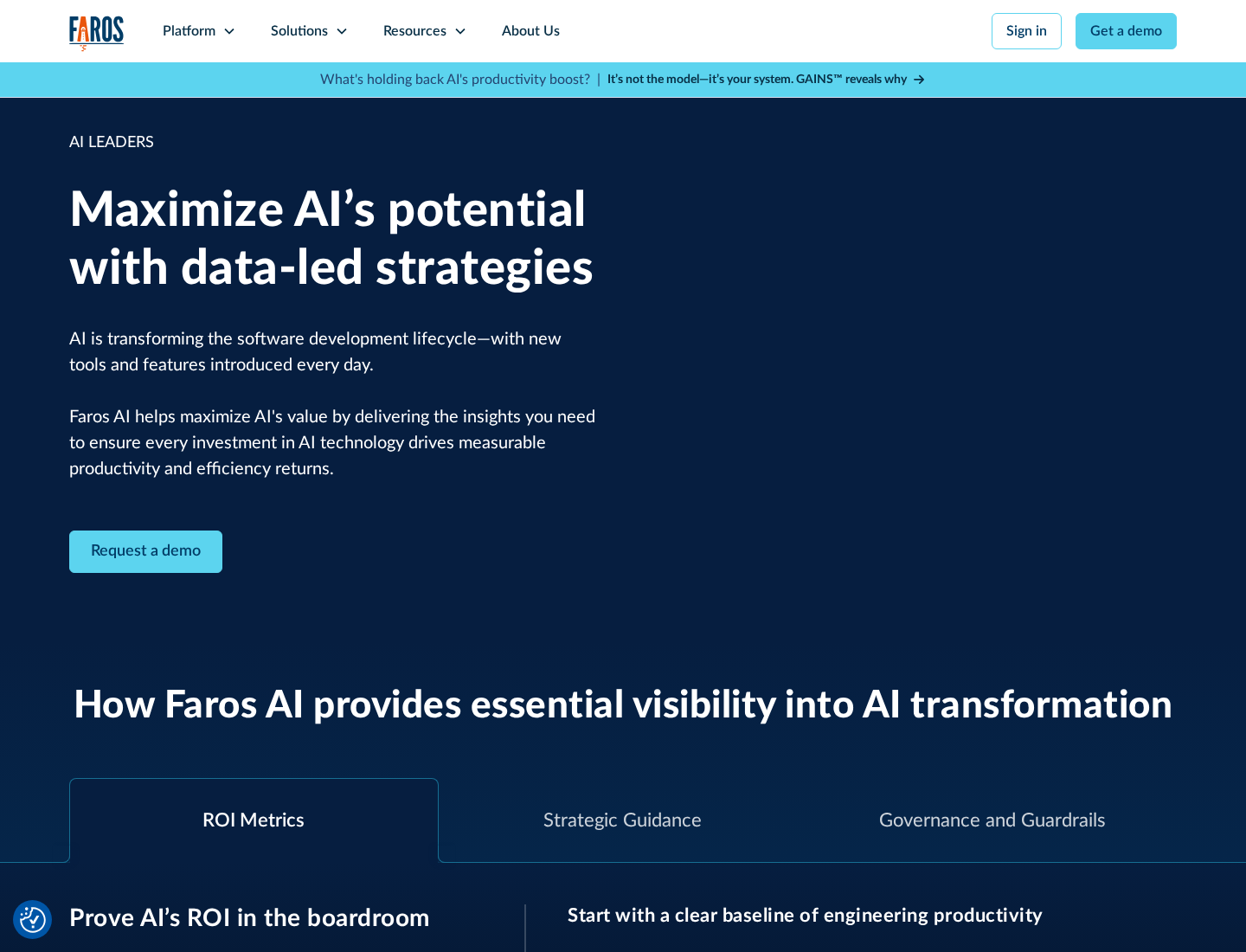
click at [341, 31] on icon at bounding box center [342, 31] width 14 height 14
click at [479, 156] on div "Investment Strategy" at bounding box center [482, 156] width 126 height 21
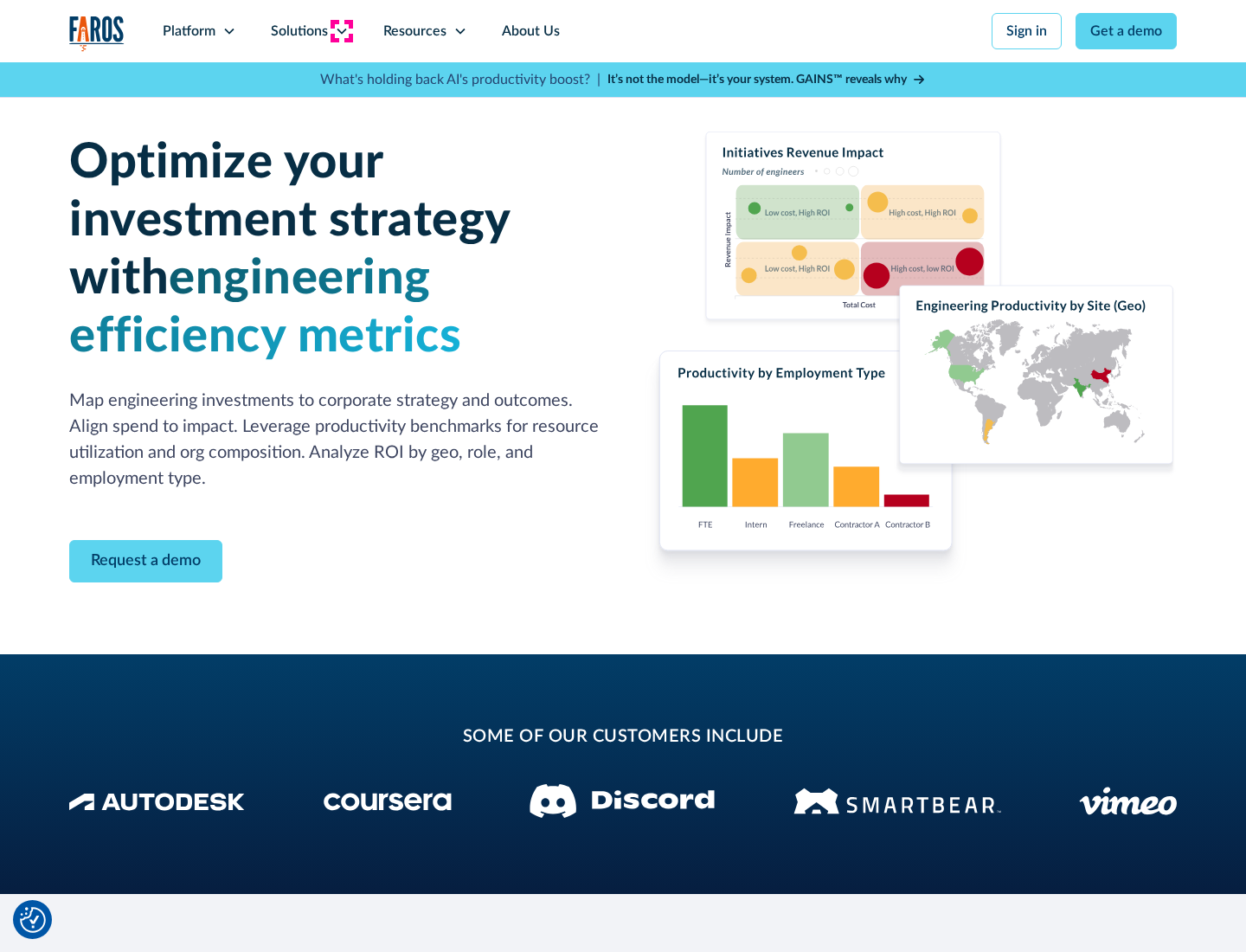
click at [341, 31] on icon at bounding box center [342, 31] width 14 height 14
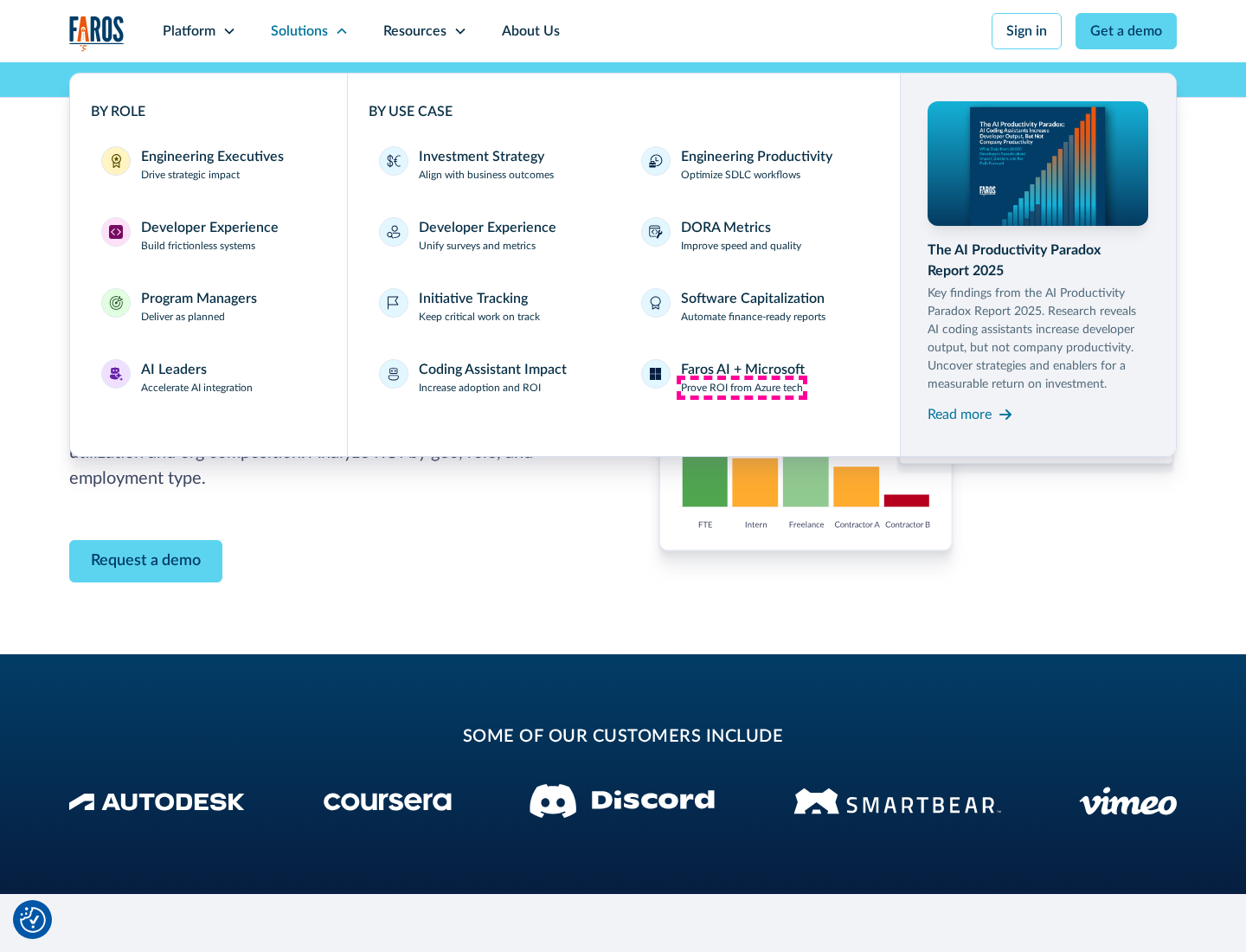
click at [741, 388] on p "Prove ROI from Azure tech" at bounding box center [742, 388] width 122 height 16
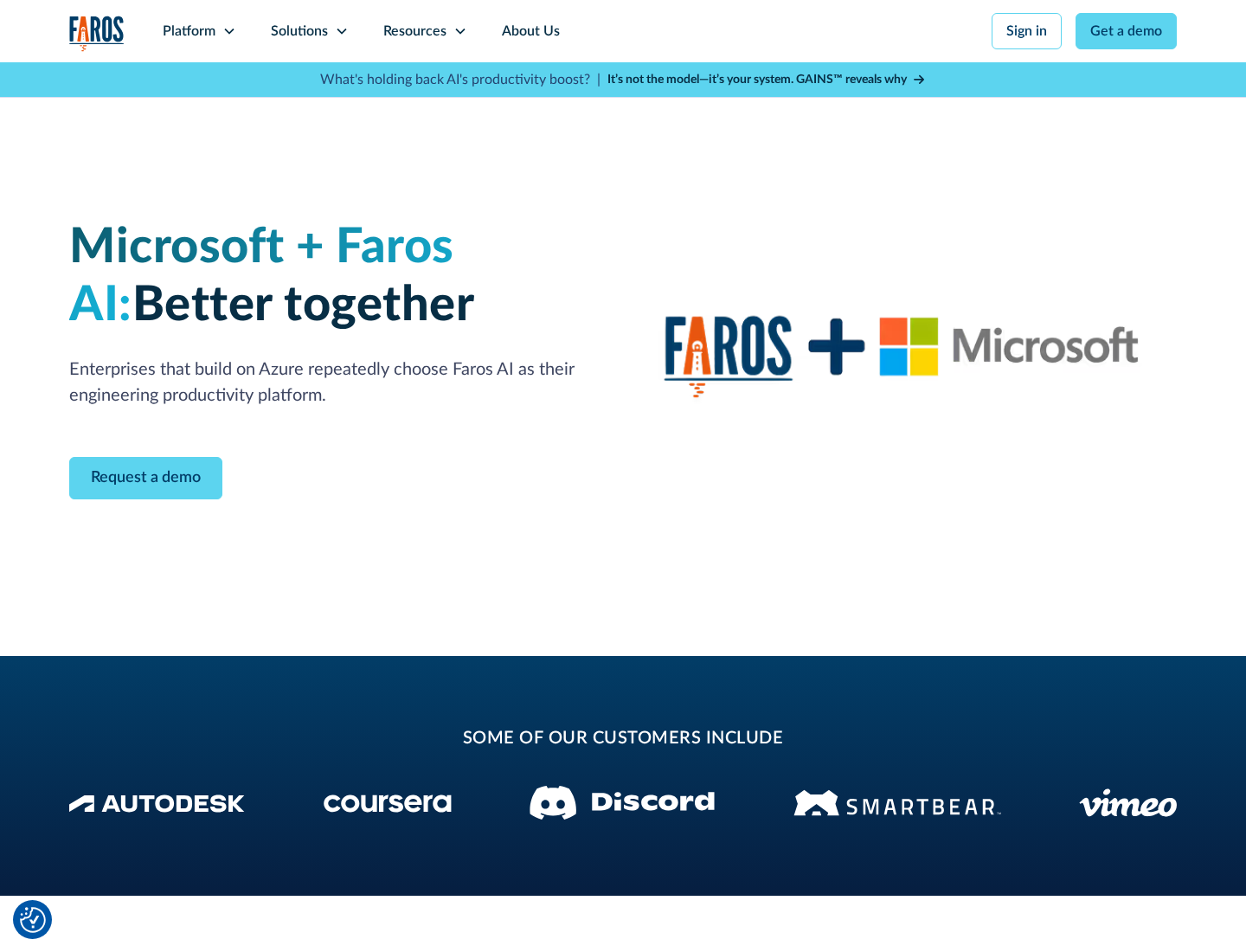
click at [341, 31] on icon at bounding box center [342, 31] width 14 height 14
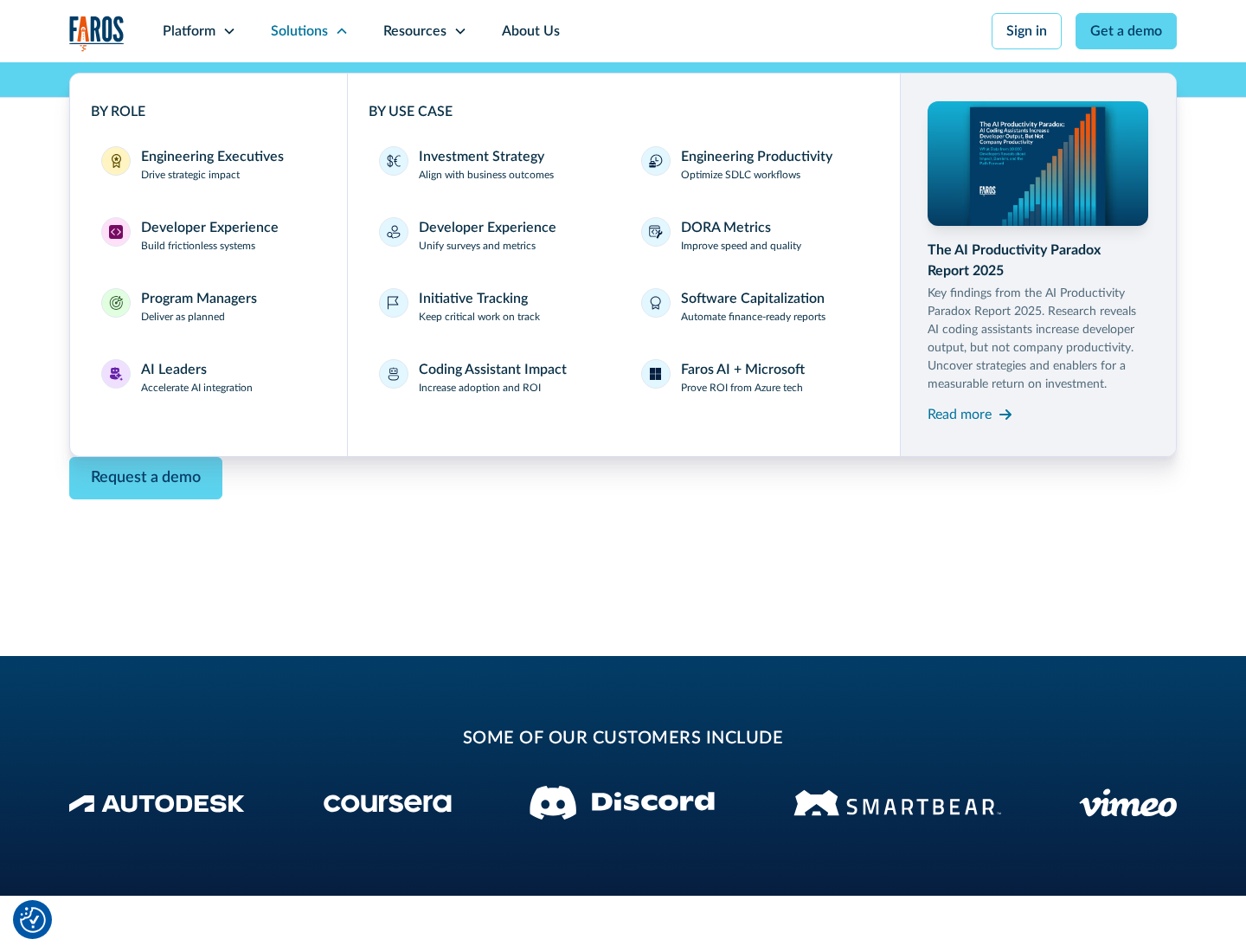
click at [960, 414] on div "Read more" at bounding box center [960, 415] width 64 height 21
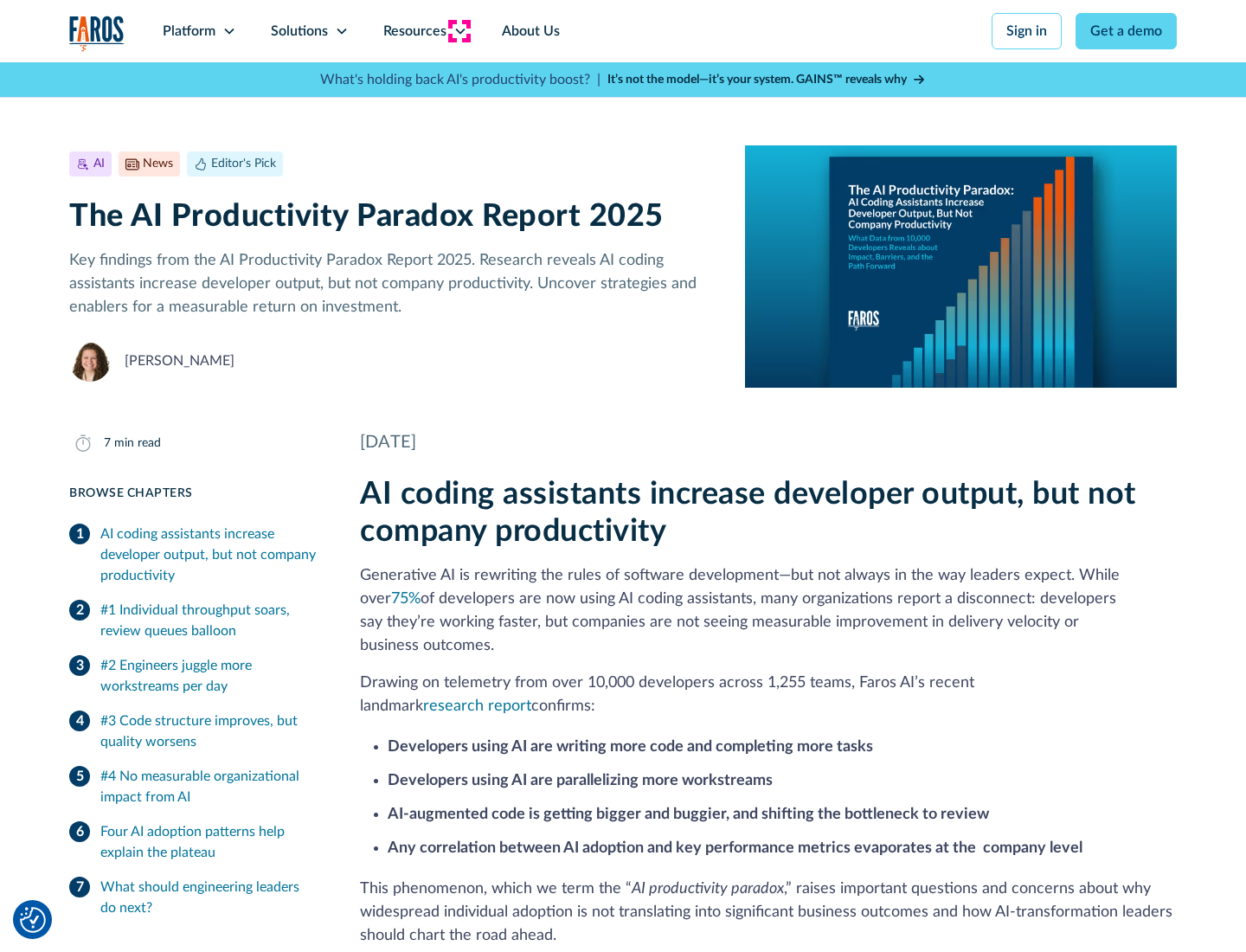
click at [458, 31] on icon at bounding box center [460, 31] width 14 height 14
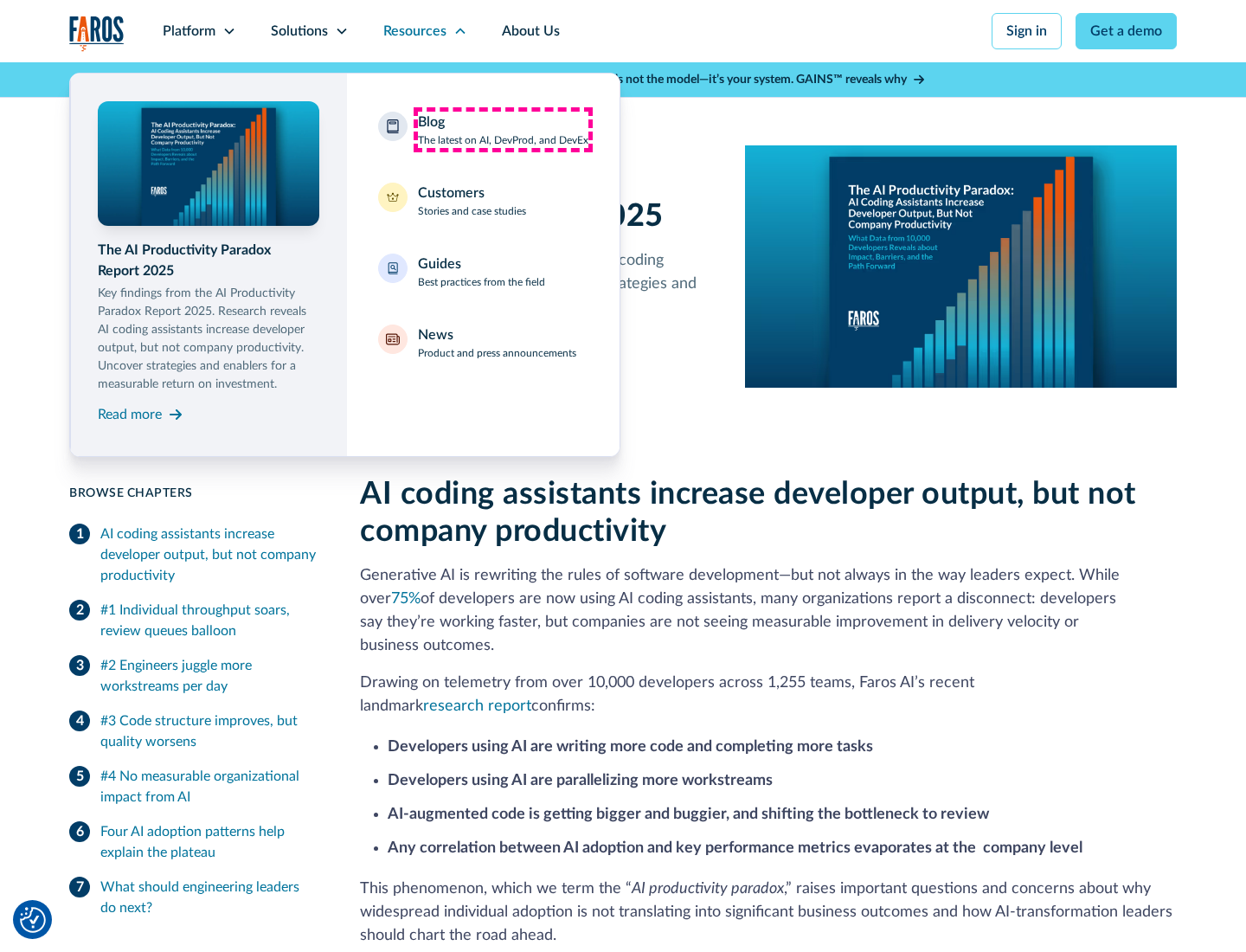
click at [502, 130] on div "Blog The latest on AI, DevProd, and DevEx" at bounding box center [503, 130] width 170 height 36
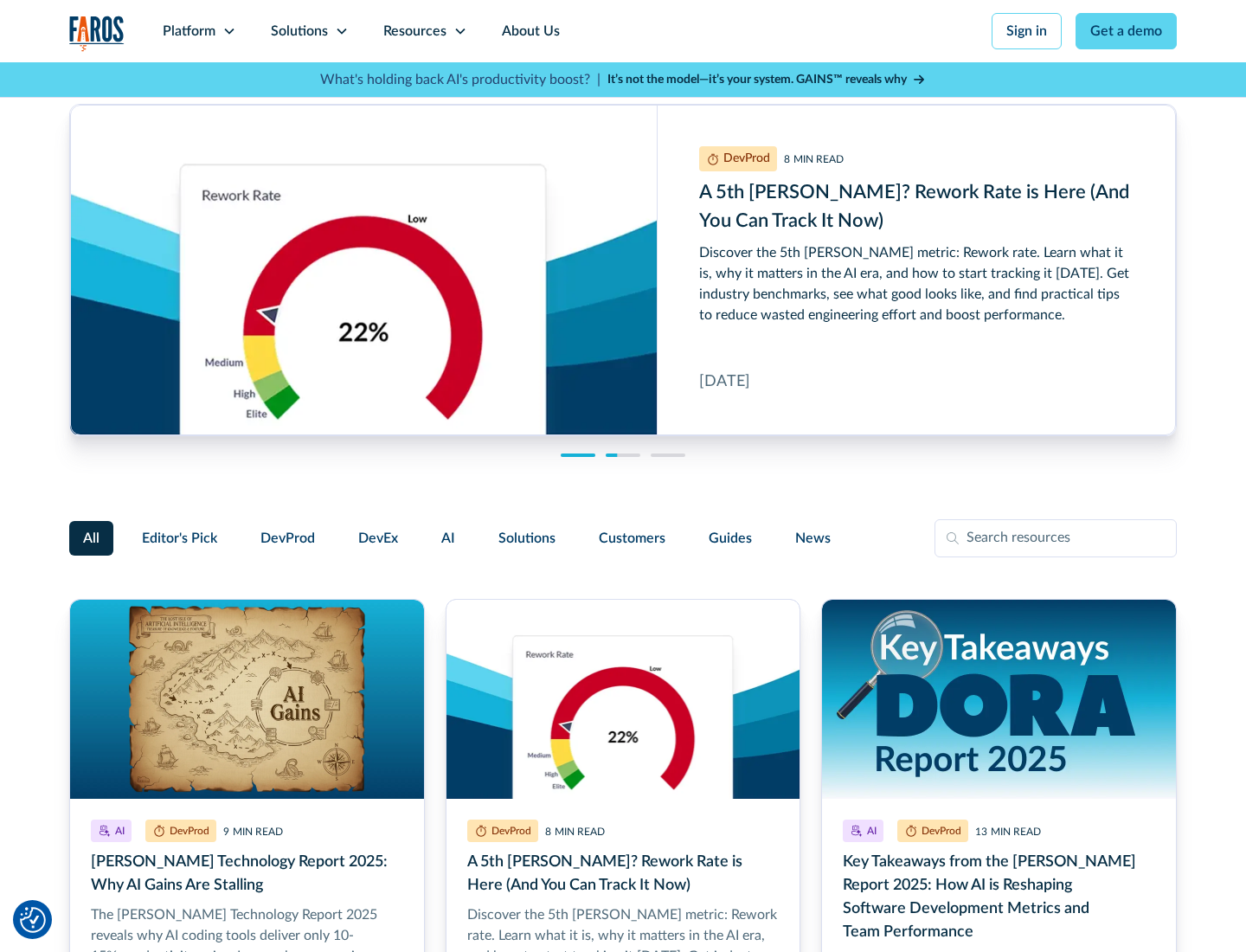
click at [1126, 31] on link "Get a demo" at bounding box center [1125, 31] width 102 height 36
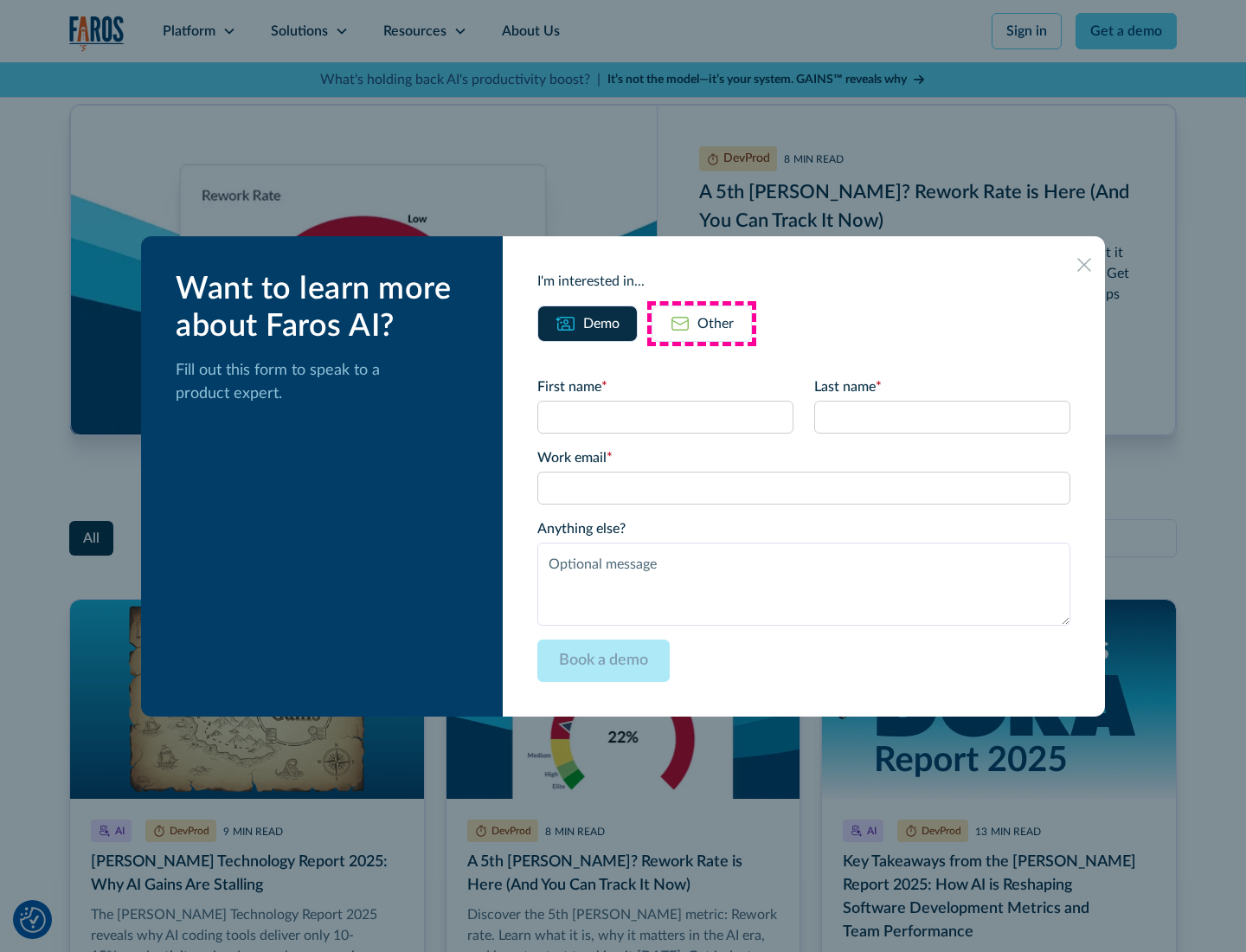
click at [702, 323] on div "Other" at bounding box center [716, 324] width 36 height 21
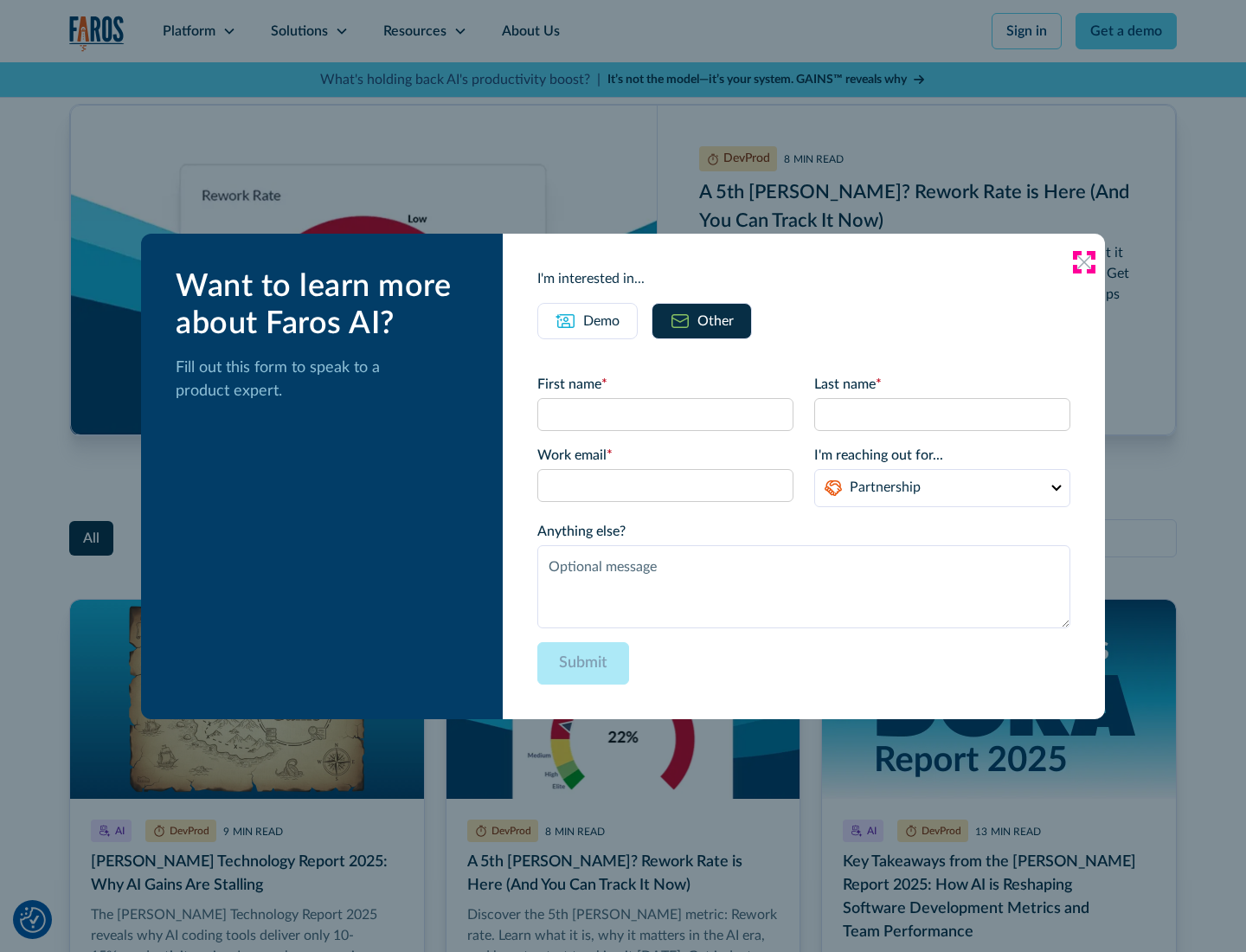
click at [1084, 261] on icon at bounding box center [1084, 262] width 14 height 14
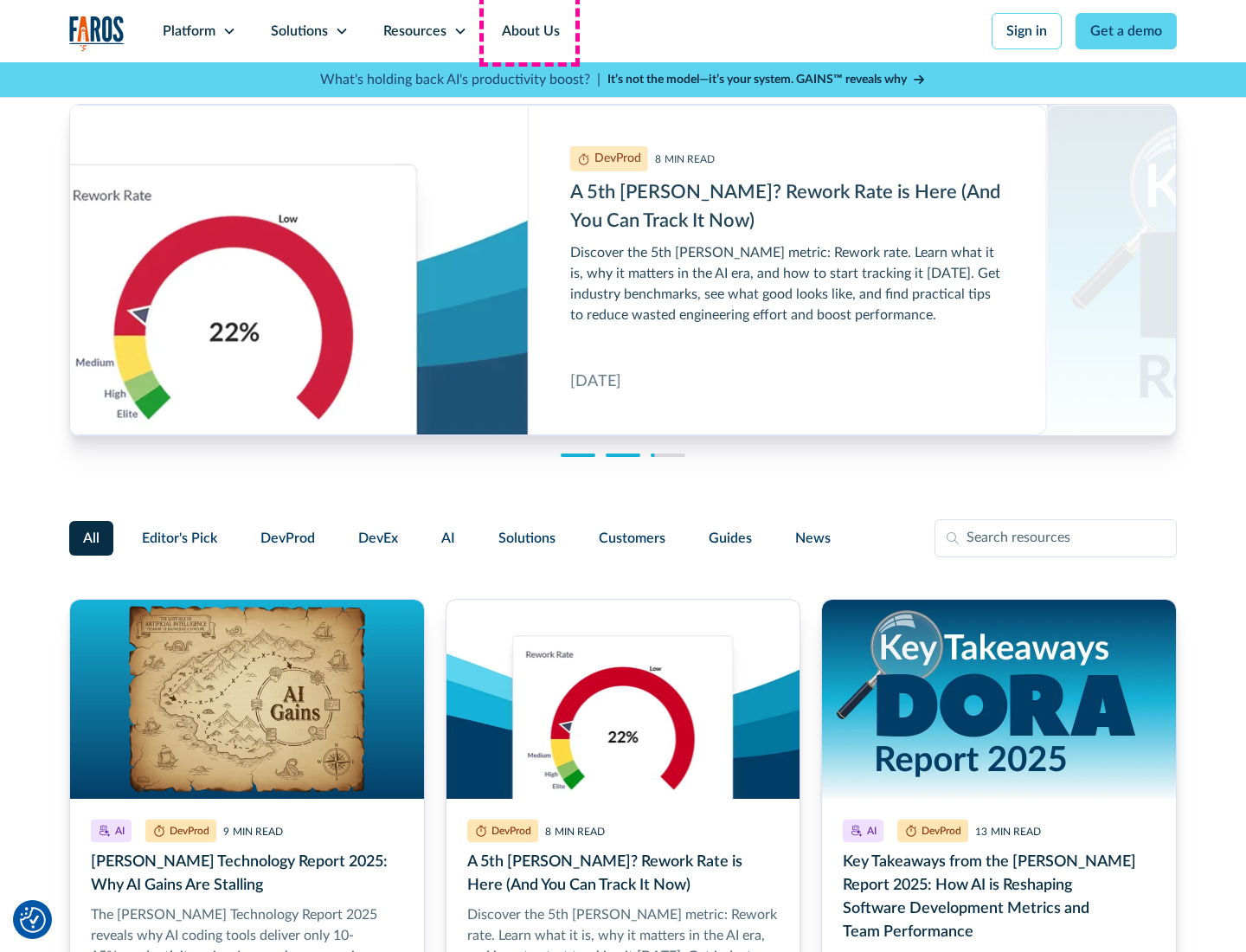
click at [528, 31] on link "About Us" at bounding box center [530, 31] width 93 height 62
